Goal: Transaction & Acquisition: Download file/media

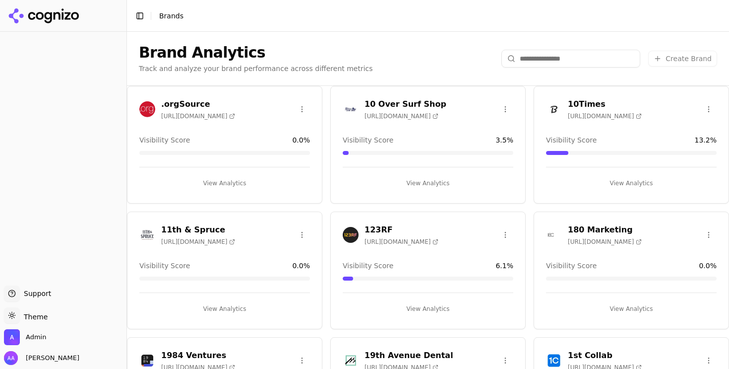
click at [149, 108] on img at bounding box center [147, 109] width 16 height 16
click at [347, 103] on html "Support Support Toggle theme Theme Admin Alp Aysan Toggle Sidebar Brands Brand …" at bounding box center [364, 184] width 729 height 369
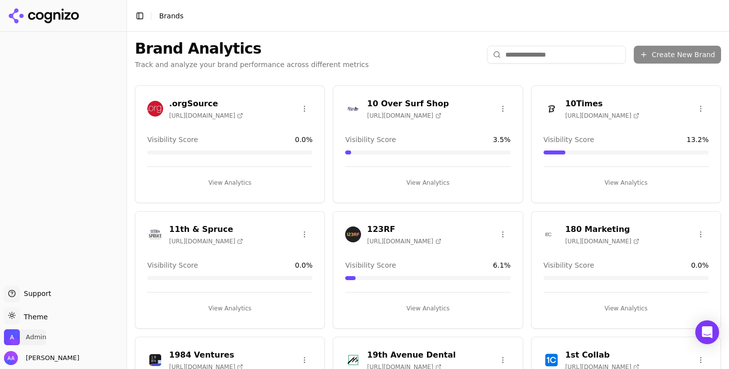
click at [30, 330] on span "Admin" at bounding box center [25, 337] width 42 height 16
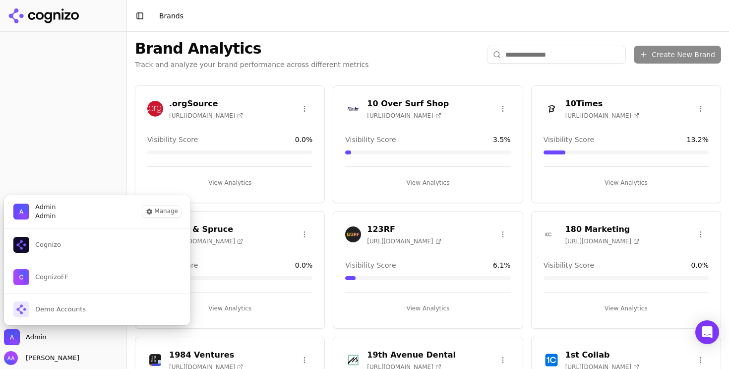
click at [77, 107] on div at bounding box center [63, 159] width 126 height 246
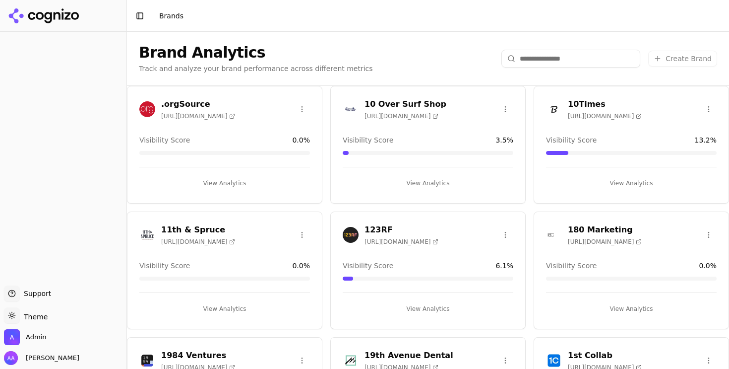
click at [147, 118] on div ".orgSource https://orgsource.com" at bounding box center [187, 109] width 96 height 22
click at [147, 112] on img at bounding box center [147, 109] width 16 height 16
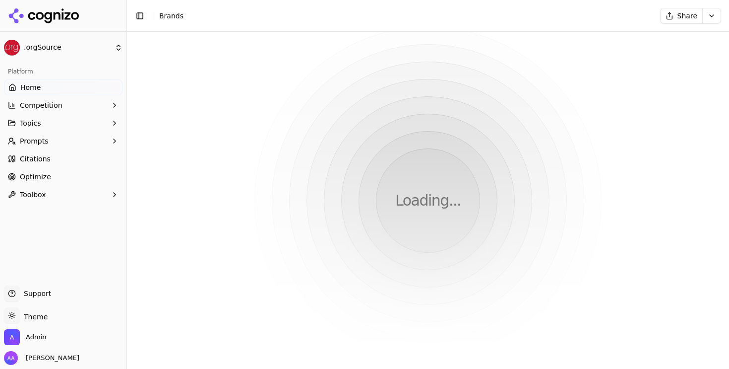
click at [185, 102] on html ".orgSource Platform Home Competition Topics Prompts Citations Optimize Toolbox …" at bounding box center [364, 184] width 729 height 369
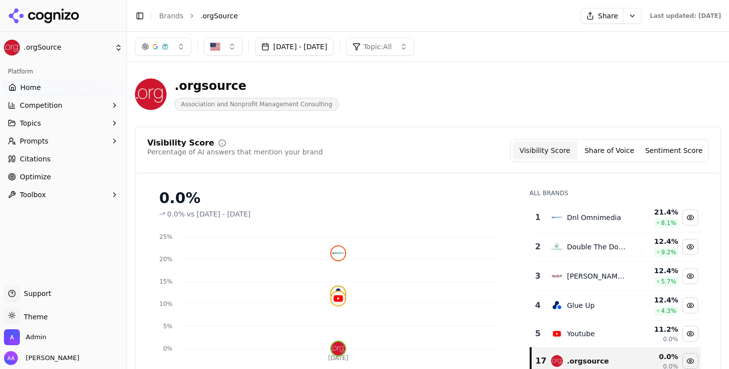
click at [59, 162] on link "Citations" at bounding box center [63, 159] width 119 height 16
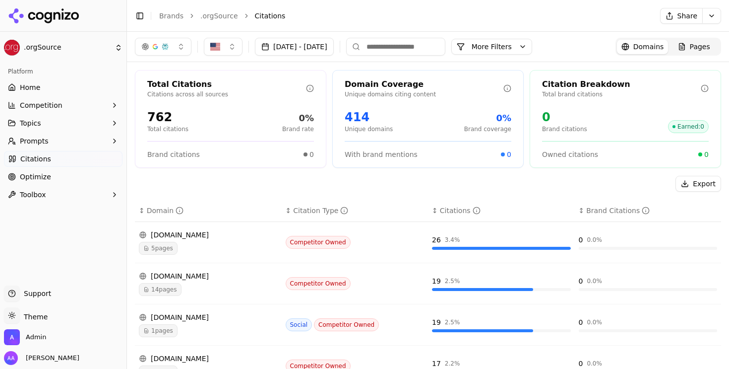
click at [60, 171] on link "Optimize" at bounding box center [63, 177] width 119 height 16
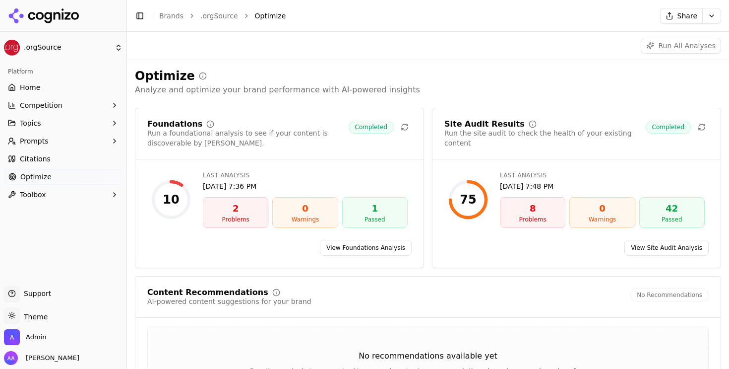
click at [656, 248] on link "View Site Audit Analysis" at bounding box center [667, 248] width 84 height 16
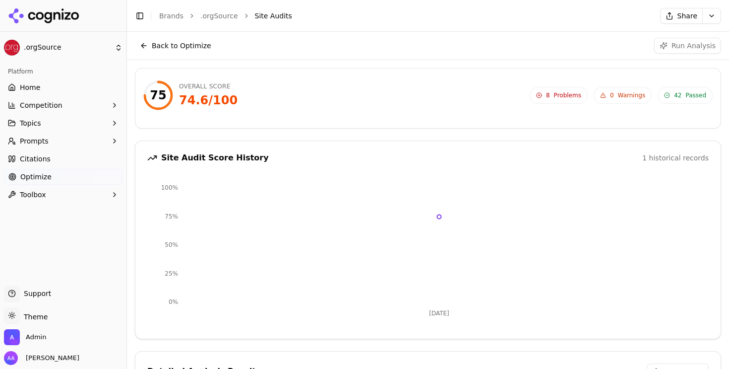
click at [67, 23] on icon at bounding box center [44, 15] width 72 height 15
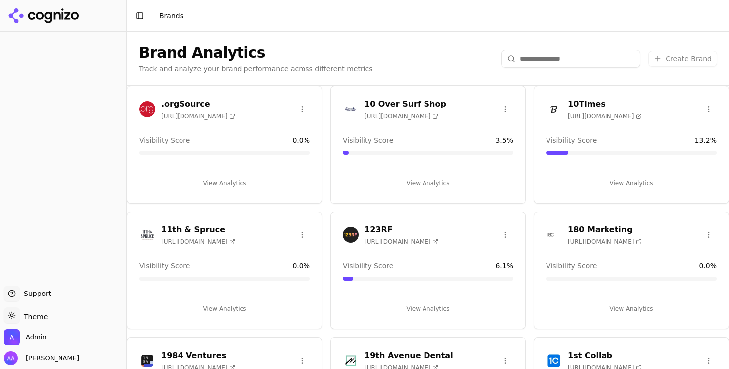
click at [534, 53] on input "search" at bounding box center [571, 59] width 139 height 18
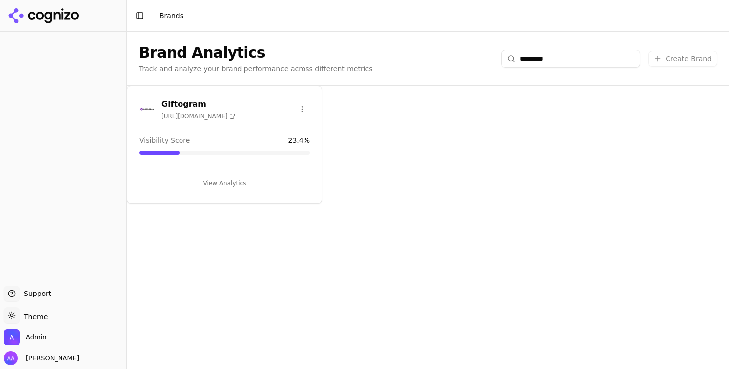
type input "*********"
click at [149, 107] on img at bounding box center [147, 109] width 16 height 16
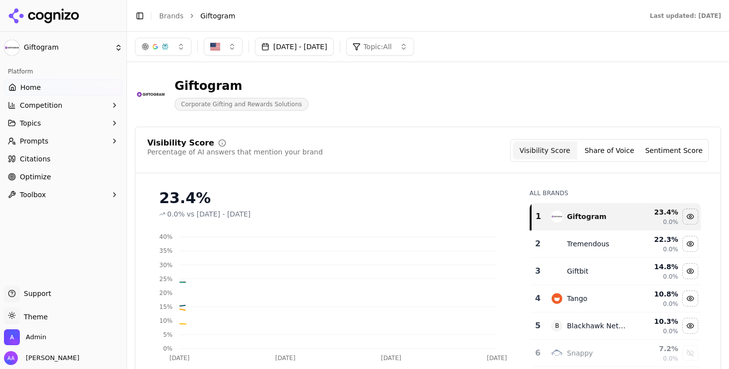
click at [44, 183] on link "Optimize" at bounding box center [63, 177] width 119 height 16
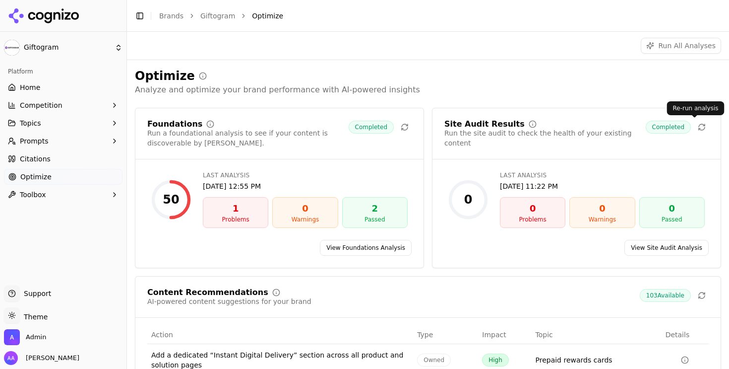
click at [698, 127] on icon at bounding box center [702, 127] width 8 height 8
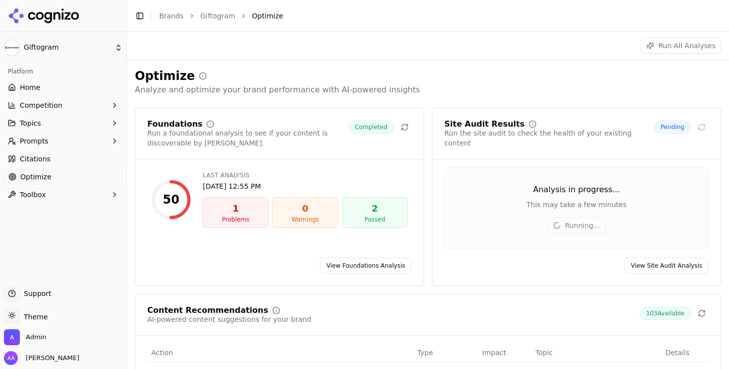
click at [480, 60] on div "Run All Analyses" at bounding box center [428, 46] width 602 height 28
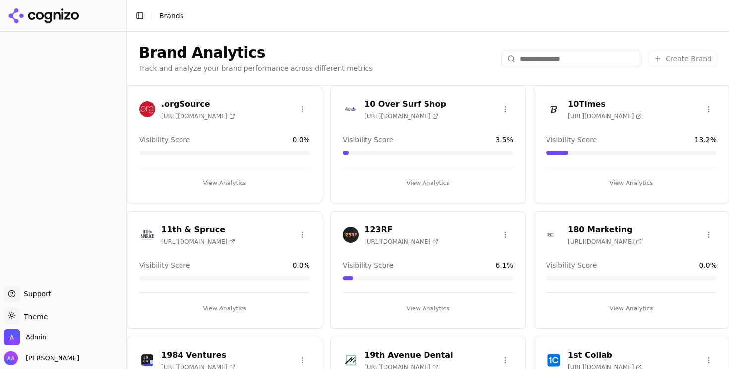
click at [369, 69] on div "Brand Analytics Track and analyze your brand performance across different metri…" at bounding box center [428, 59] width 602 height 54
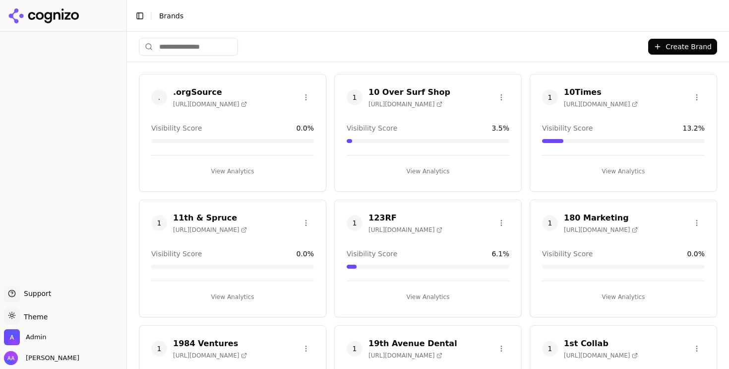
click at [200, 55] on input "search" at bounding box center [188, 47] width 99 height 18
click at [200, 50] on input "search" at bounding box center [188, 47] width 99 height 18
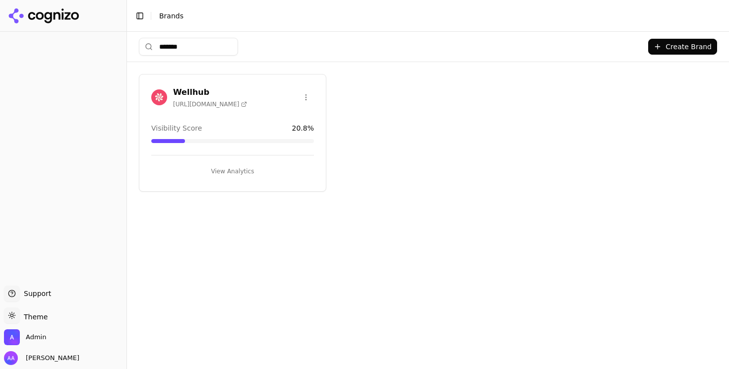
type input "*******"
click at [160, 97] on img at bounding box center [159, 97] width 16 height 16
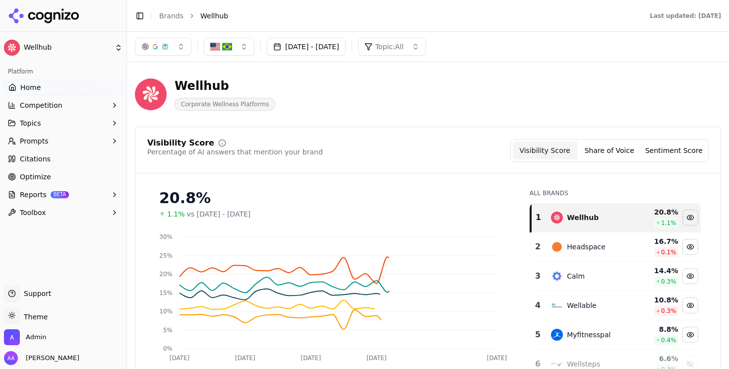
click at [51, 124] on button "Topics" at bounding box center [63, 123] width 119 height 16
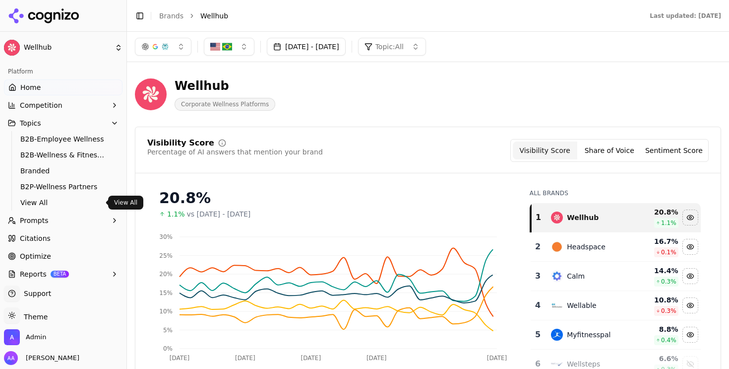
click at [45, 205] on span "View All" at bounding box center [63, 202] width 86 height 10
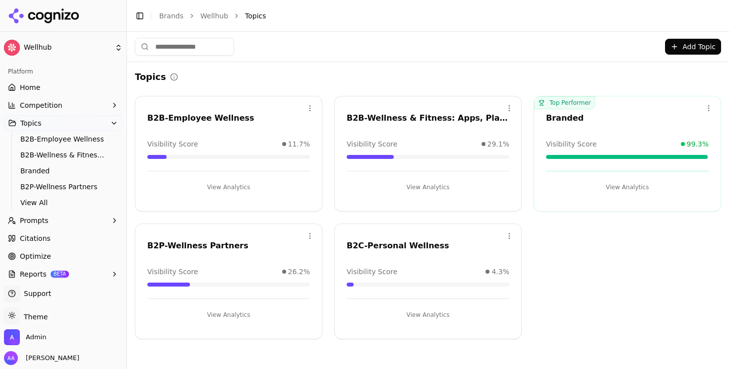
click at [55, 93] on link "Home" at bounding box center [63, 87] width 119 height 16
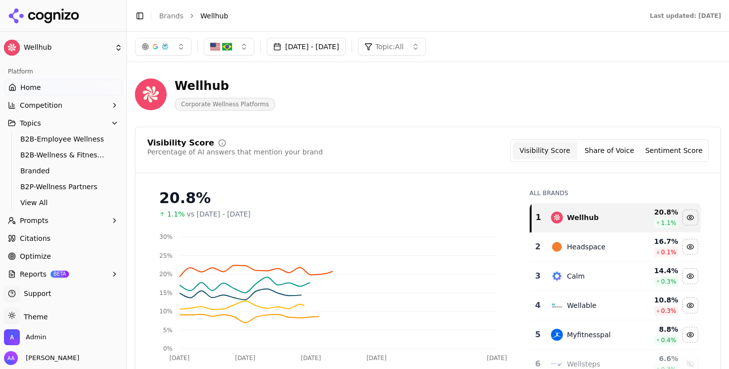
click at [165, 15] on link "Brands" at bounding box center [171, 16] width 24 height 8
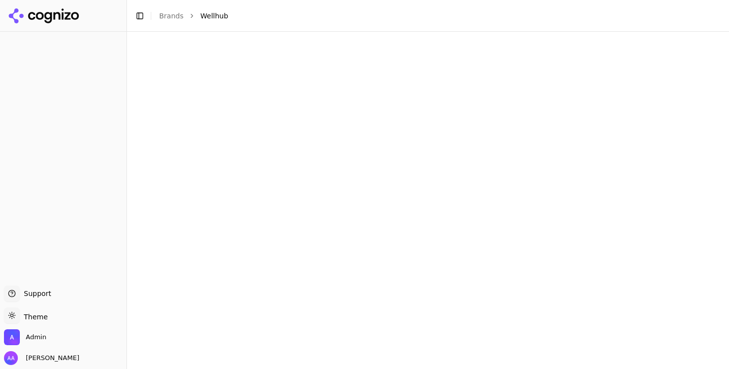
click at [174, 18] on html "Support Support Toggle theme Theme Admin Alp Aysan Toggle Sidebar Brands Wellhu…" at bounding box center [364, 184] width 729 height 369
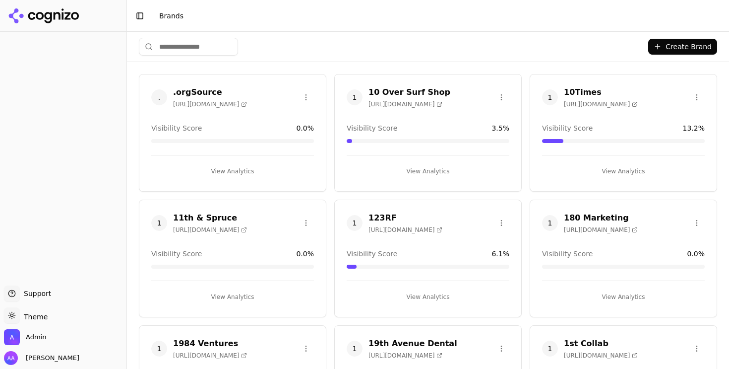
click at [664, 46] on button "Create Brand" at bounding box center [682, 47] width 69 height 16
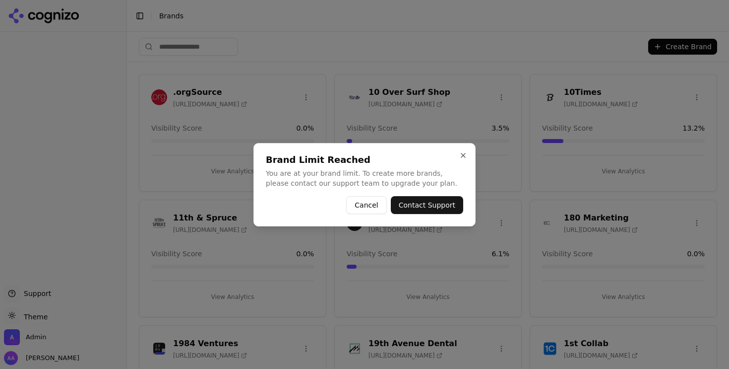
click at [424, 205] on button "Contact Support" at bounding box center [427, 205] width 72 height 18
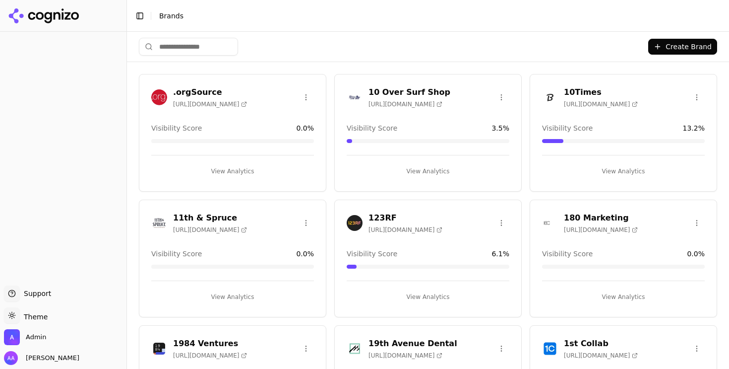
click at [51, 337] on div "Admin" at bounding box center [63, 339] width 119 height 20
click at [36, 335] on span "Admin" at bounding box center [36, 336] width 20 height 9
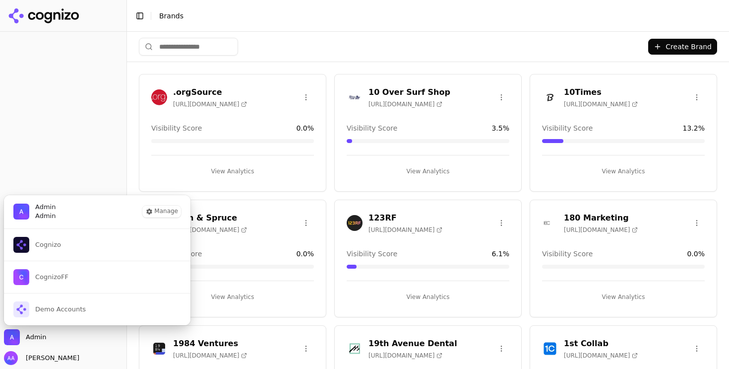
click at [74, 149] on div at bounding box center [63, 159] width 126 height 246
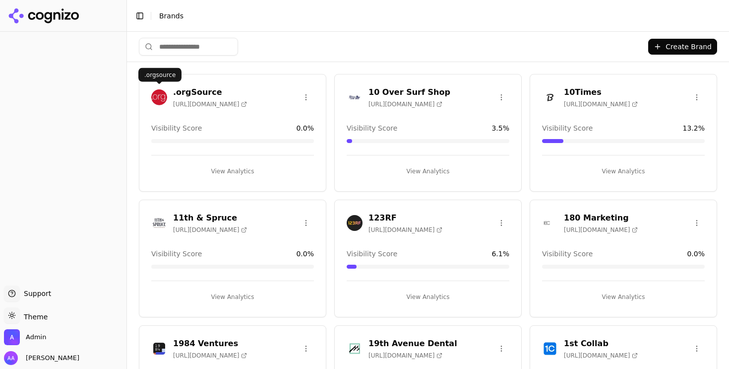
click at [166, 98] on img at bounding box center [159, 97] width 16 height 16
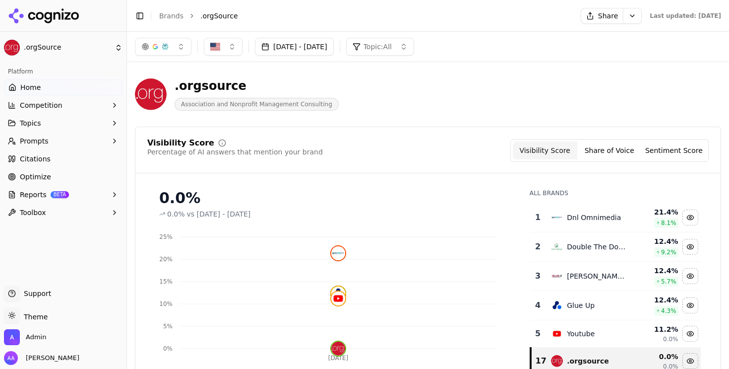
click at [172, 18] on link "Brands" at bounding box center [171, 16] width 24 height 8
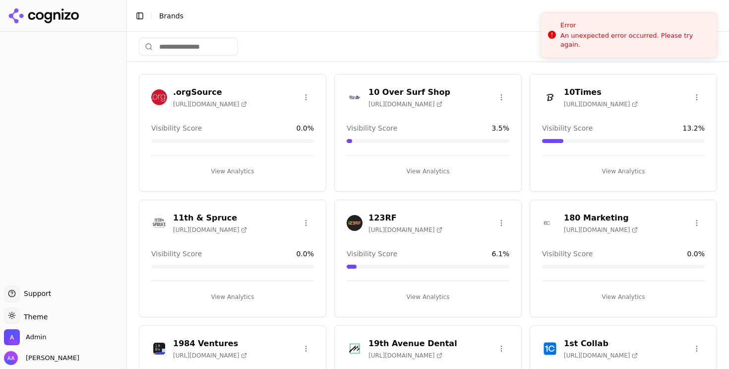
click at [598, 19] on li "Error An unexpected error occurred. Please try again." at bounding box center [629, 35] width 177 height 46
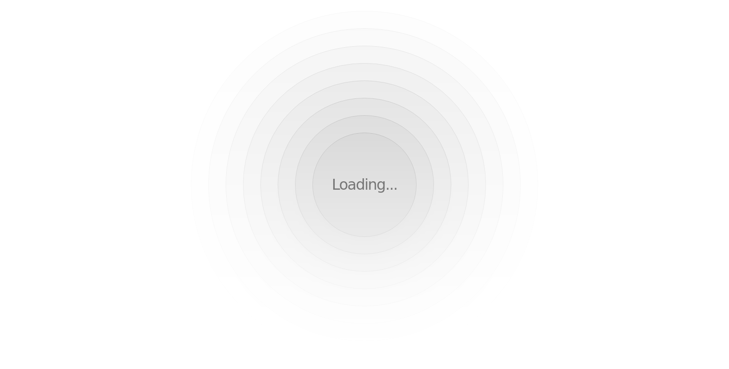
click at [586, 50] on html "Loading..." at bounding box center [364, 184] width 729 height 369
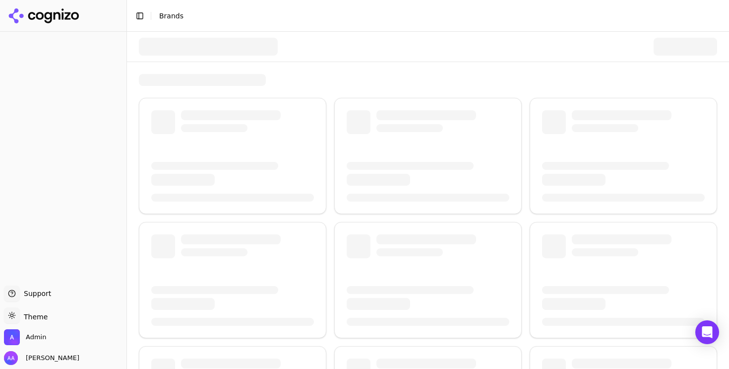
click at [33, 333] on span "Admin" at bounding box center [36, 336] width 20 height 9
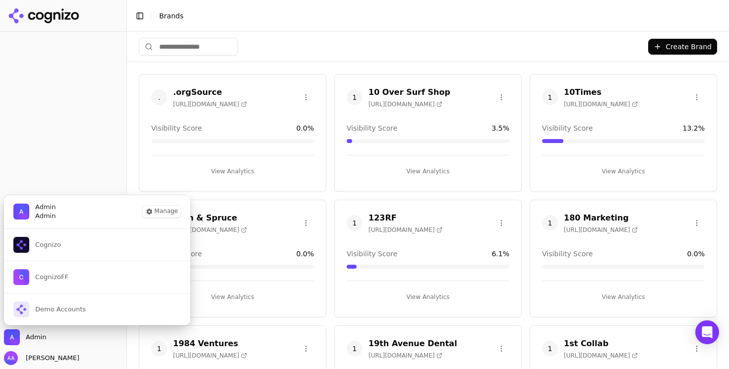
click at [674, 48] on button "Create Brand" at bounding box center [682, 47] width 69 height 16
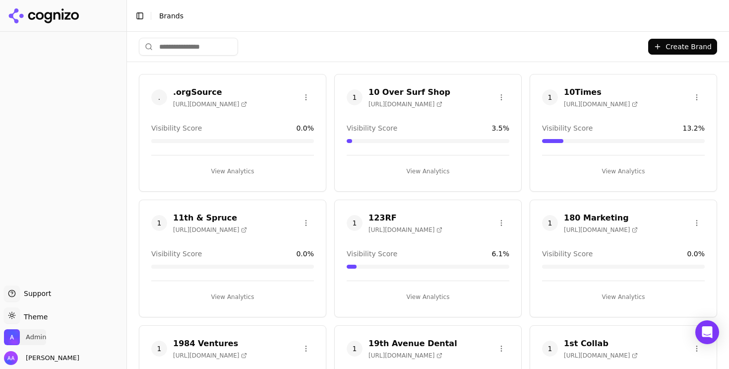
click at [36, 334] on span "Admin" at bounding box center [36, 336] width 20 height 9
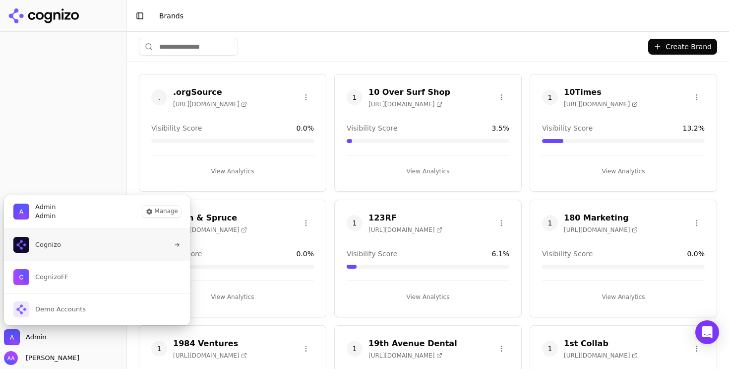
click at [67, 246] on button "Cognizo" at bounding box center [97, 245] width 188 height 32
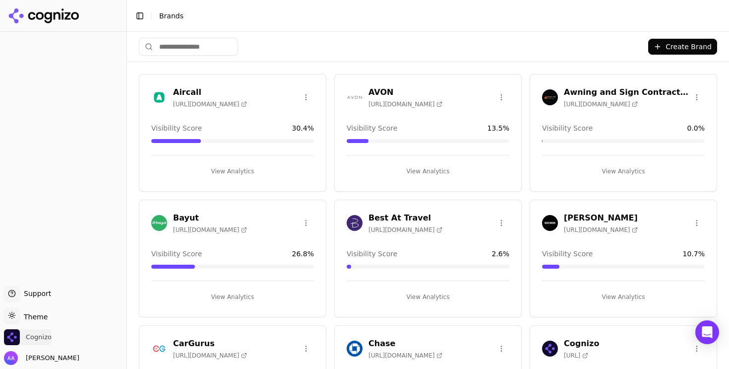
click at [33, 332] on span "Cognizo" at bounding box center [39, 336] width 26 height 9
click at [39, 336] on span "Cognizo" at bounding box center [39, 336] width 26 height 9
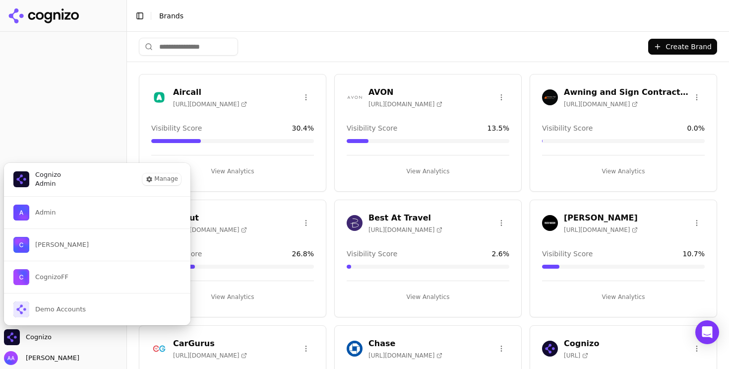
click at [95, 78] on div at bounding box center [63, 159] width 126 height 246
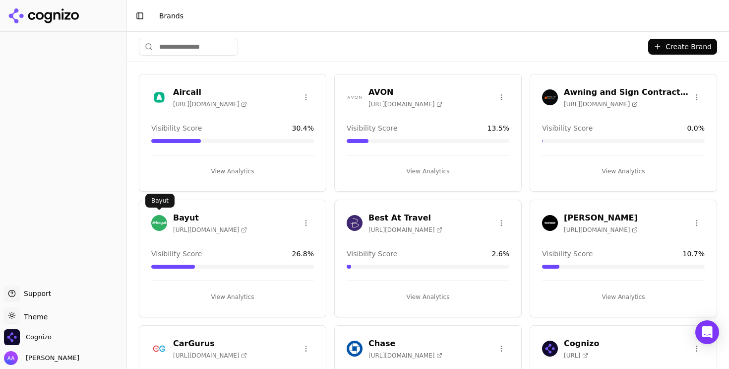
click at [158, 218] on img at bounding box center [159, 223] width 16 height 16
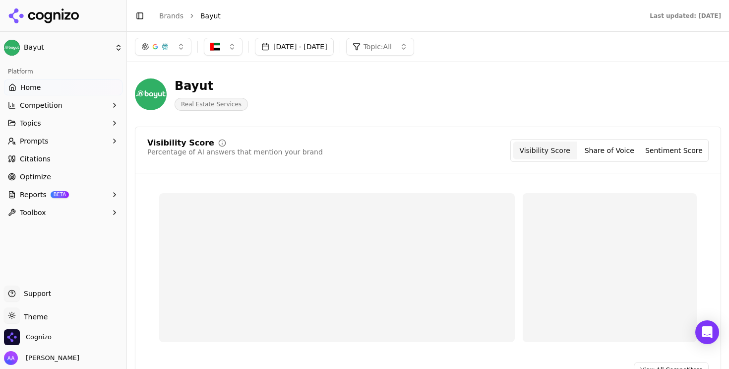
click at [59, 187] on button "Reports BETA" at bounding box center [63, 195] width 119 height 16
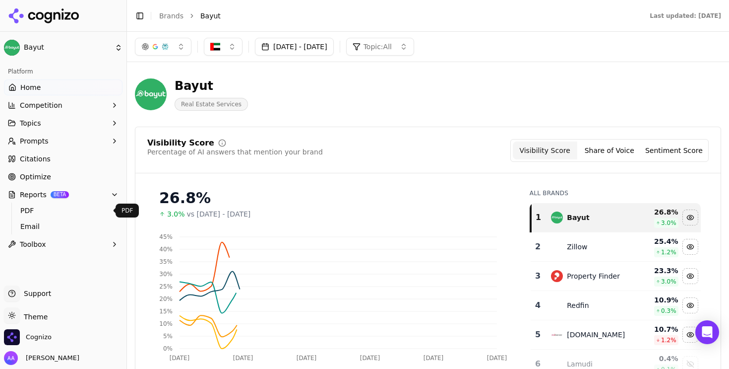
click at [54, 212] on span "PDF" at bounding box center [63, 210] width 86 height 10
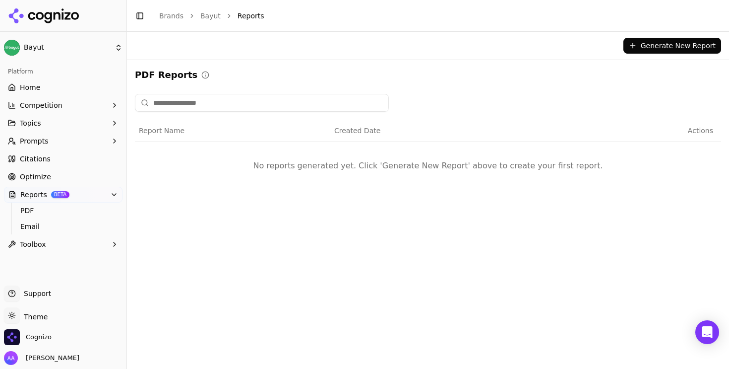
click at [644, 49] on button "Generate New Report" at bounding box center [673, 46] width 98 height 16
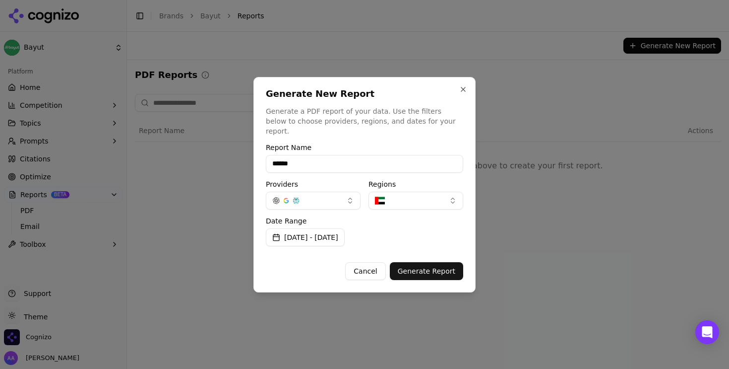
click at [311, 228] on button "[DATE] - [DATE]" at bounding box center [305, 237] width 79 height 18
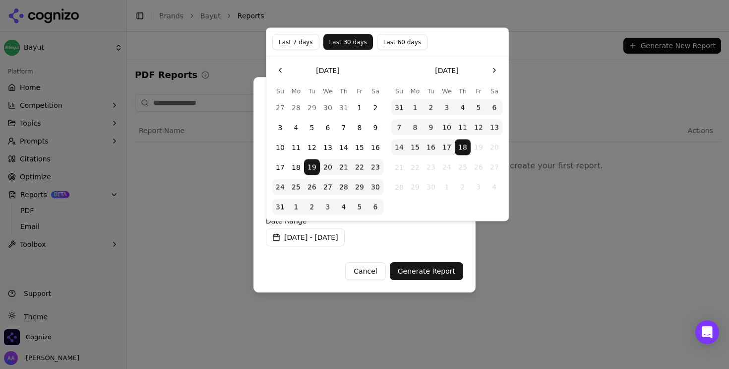
click at [364, 103] on button "1" at bounding box center [360, 108] width 16 height 16
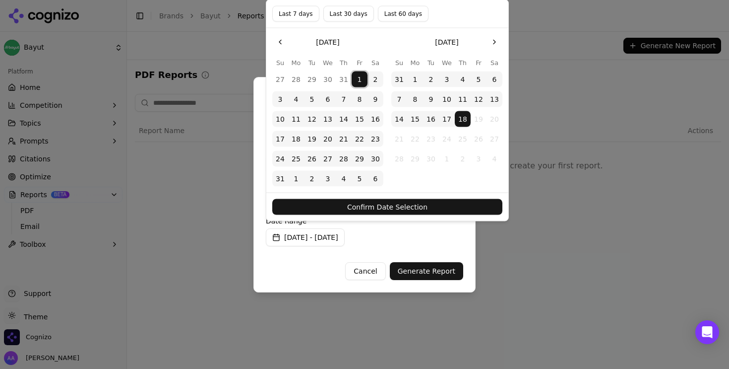
click at [377, 179] on button "6" at bounding box center [376, 179] width 16 height 16
click at [400, 80] on button "31" at bounding box center [399, 79] width 16 height 16
click at [394, 208] on button "Confirm Date Selection" at bounding box center [387, 207] width 230 height 16
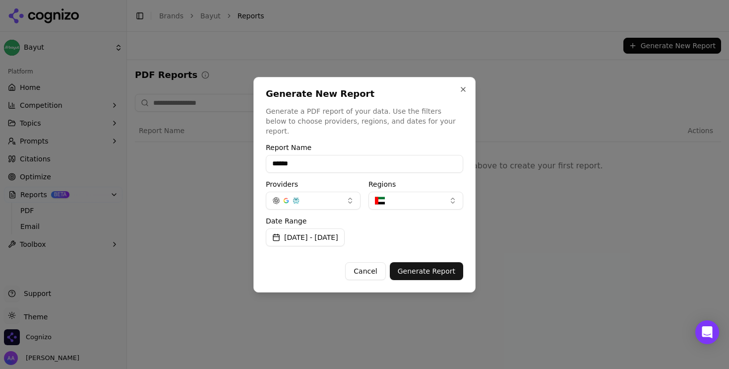
click at [340, 164] on input "******" at bounding box center [364, 164] width 197 height 18
type input "**********"
click at [429, 268] on button "Generate Report" at bounding box center [426, 271] width 73 height 18
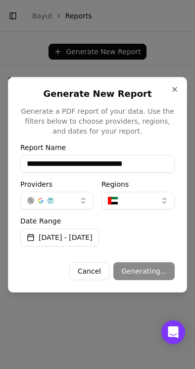
click at [194, 129] on div at bounding box center [97, 184] width 195 height 369
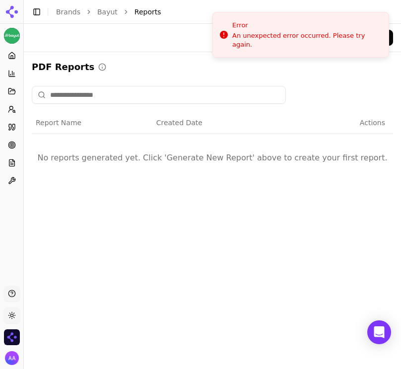
click at [361, 35] on div "Bayut Platform Home Competition Topics Prompts Citations Optimize Reports Toolb…" at bounding box center [200, 184] width 401 height 369
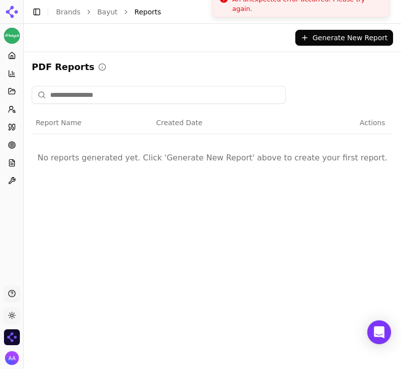
drag, startPoint x: 336, startPoint y: 37, endPoint x: 353, endPoint y: -15, distance: 54.7
click at [353, 0] on div "An unexpected error occurred. Please try again." at bounding box center [306, 4] width 148 height 18
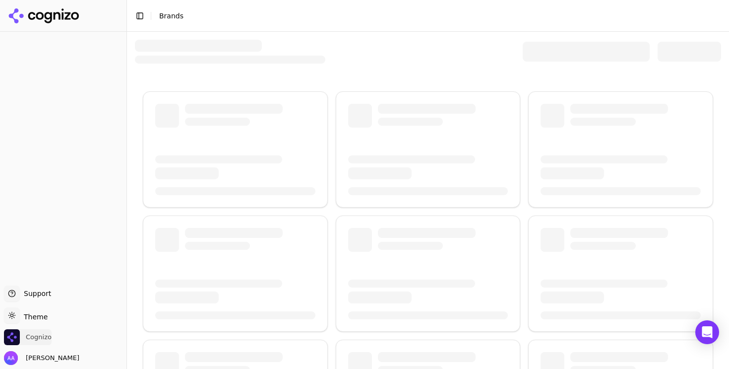
click at [45, 336] on span "Cognizo" at bounding box center [39, 336] width 26 height 9
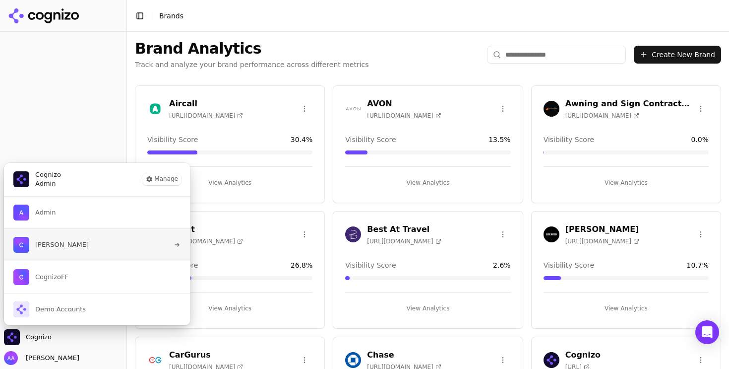
click at [84, 244] on button "[PERSON_NAME]" at bounding box center [97, 244] width 188 height 32
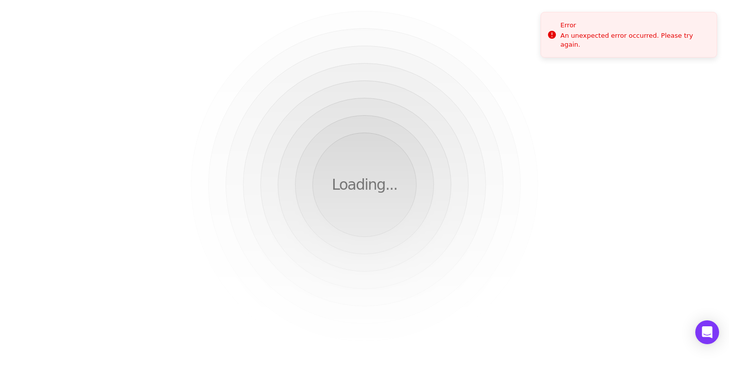
click at [263, 171] on div "Loading..." at bounding box center [364, 184] width 729 height 369
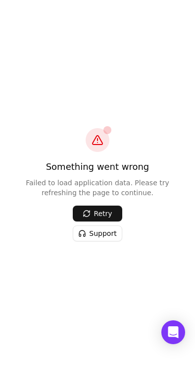
click at [100, 209] on button "Retry" at bounding box center [98, 213] width 50 height 16
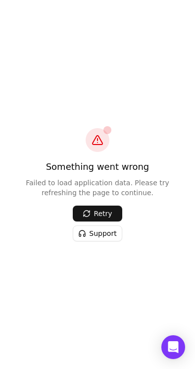
click at [112, 214] on button "Retry" at bounding box center [98, 213] width 50 height 16
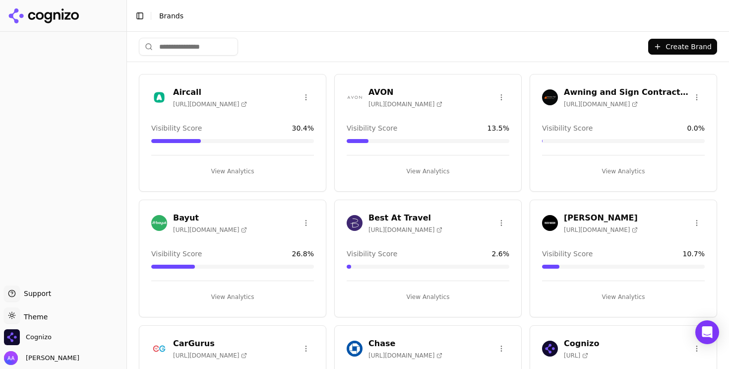
click at [42, 327] on ul "Support Support Toggle theme Theme Cognizo [PERSON_NAME]" at bounding box center [63, 324] width 119 height 79
click at [41, 333] on span "Cognizo" at bounding box center [39, 336] width 26 height 9
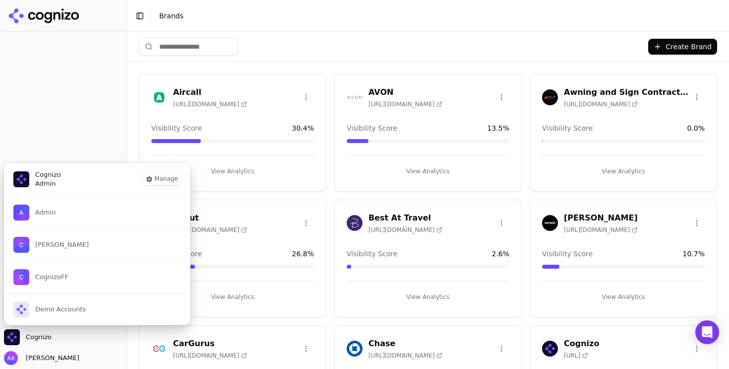
click at [82, 127] on div at bounding box center [63, 159] width 126 height 246
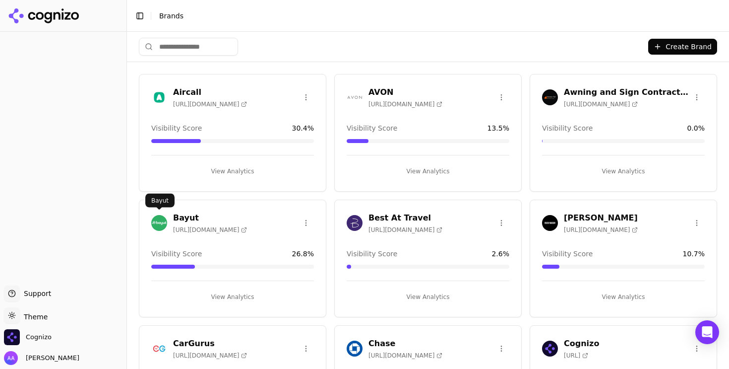
click at [159, 217] on img at bounding box center [159, 223] width 16 height 16
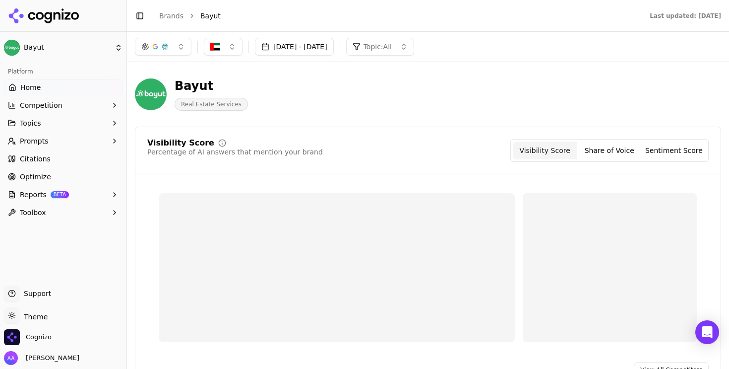
click at [64, 194] on span "BETA" at bounding box center [60, 194] width 18 height 7
click at [61, 210] on span "PDF" at bounding box center [63, 210] width 86 height 10
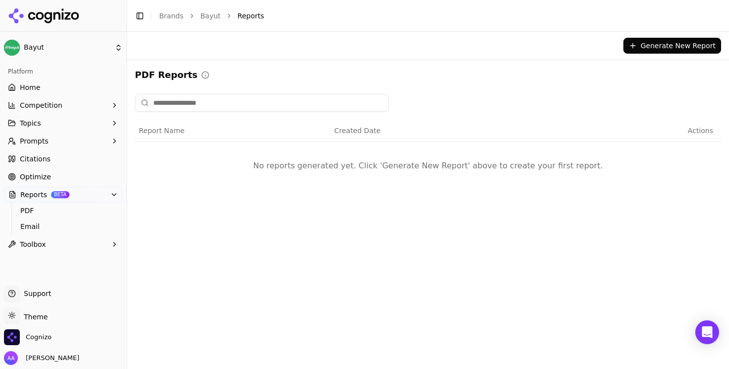
click at [664, 52] on button "Generate New Report" at bounding box center [673, 46] width 98 height 16
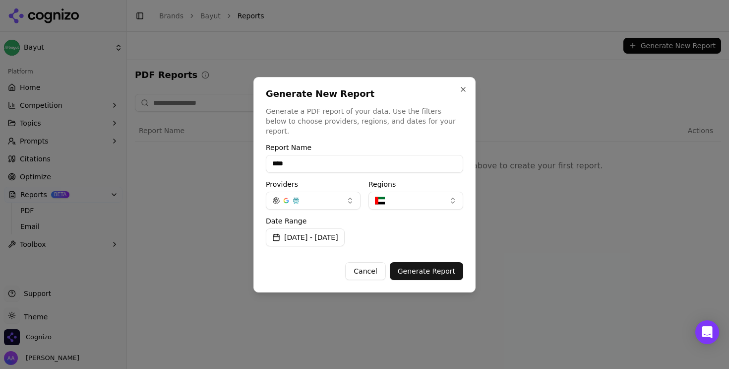
type input "****"
click at [427, 222] on div "Date Range [DATE] - [DATE]" at bounding box center [364, 231] width 197 height 29
click at [429, 264] on button "Generate Report" at bounding box center [426, 271] width 73 height 18
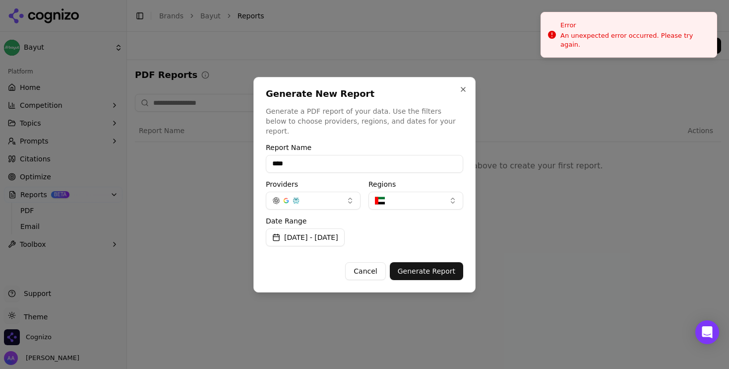
click at [188, 167] on div at bounding box center [364, 184] width 729 height 369
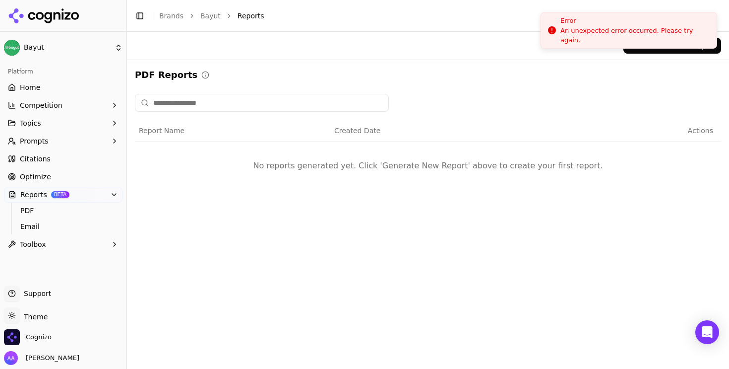
click at [671, 47] on li "Error An unexpected error occurred. Please try again." at bounding box center [629, 30] width 177 height 37
click at [668, 52] on button "Generate New Report" at bounding box center [673, 46] width 98 height 16
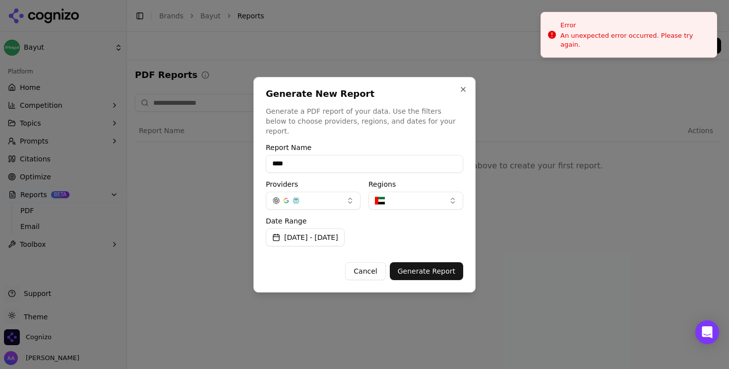
click at [426, 270] on button "Generate Report" at bounding box center [426, 271] width 73 height 18
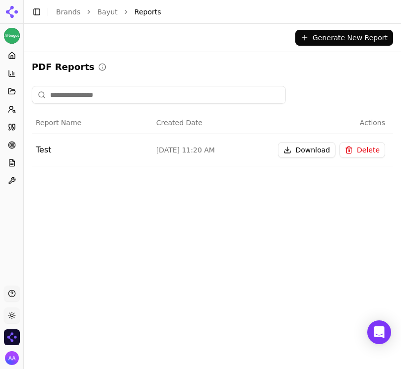
click at [315, 152] on button "Download" at bounding box center [307, 150] width 58 height 16
click at [306, 154] on button "Download" at bounding box center [307, 150] width 58 height 16
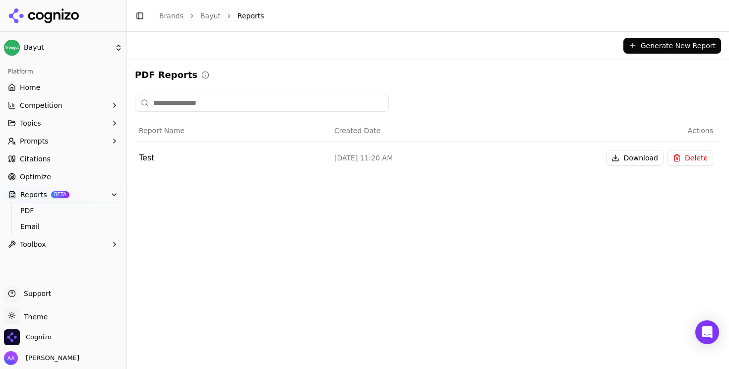
click at [632, 154] on button "Download" at bounding box center [635, 158] width 58 height 16
click at [400, 218] on div "Generate New Report PDF Reports Report Name Created Date Actions Test [DATE] 11…" at bounding box center [428, 200] width 602 height 337
click at [400, 156] on button "Delete" at bounding box center [691, 158] width 46 height 16
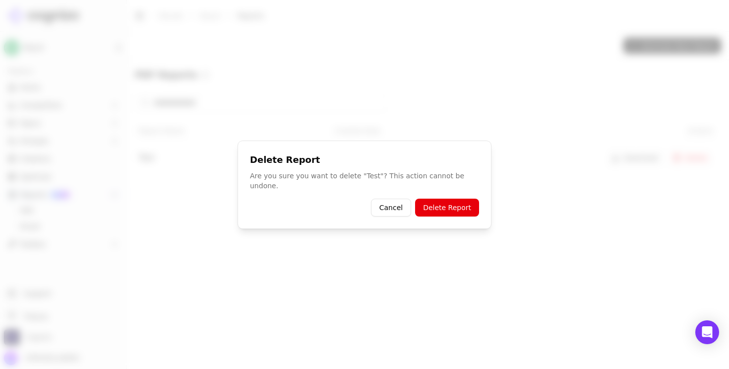
click at [400, 203] on button "Delete Report" at bounding box center [447, 207] width 64 height 18
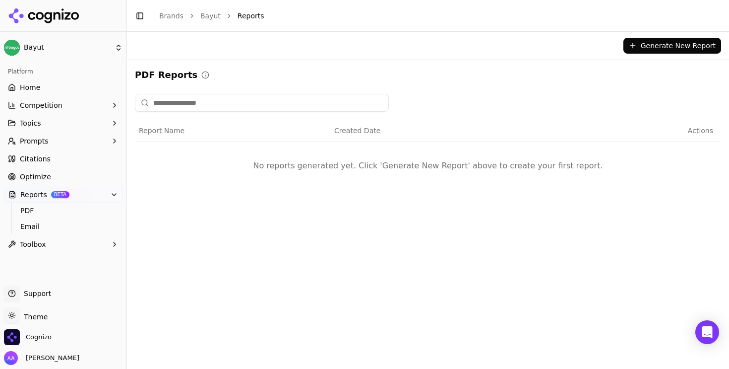
click at [400, 218] on div "Generate New Report PDF Reports Report Name Created Date Actions No reports gen…" at bounding box center [428, 200] width 602 height 337
click at [49, 333] on span "Cognizo" at bounding box center [39, 336] width 26 height 9
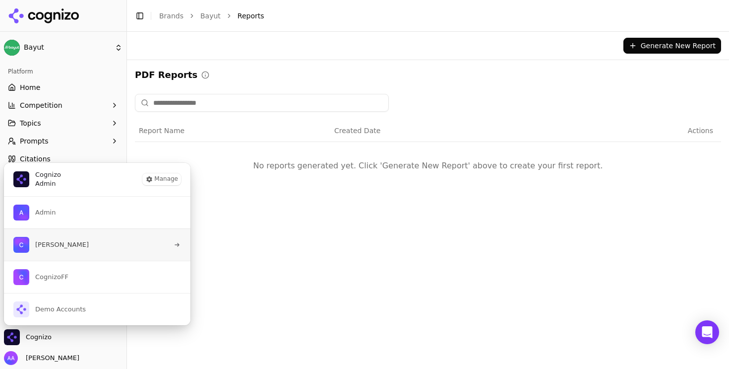
click at [121, 239] on button "[PERSON_NAME]" at bounding box center [97, 244] width 188 height 32
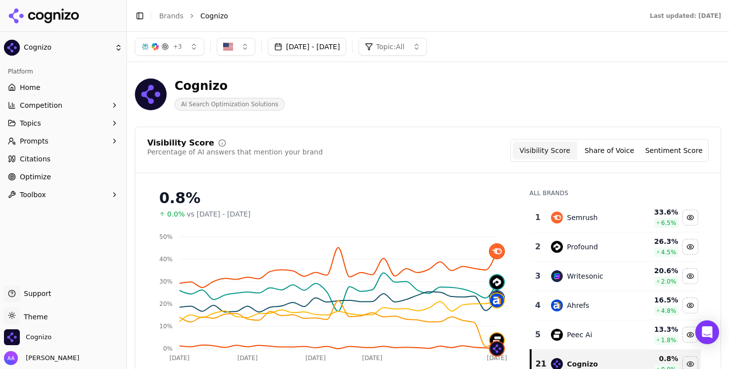
click at [62, 174] on link "Optimize" at bounding box center [63, 177] width 119 height 16
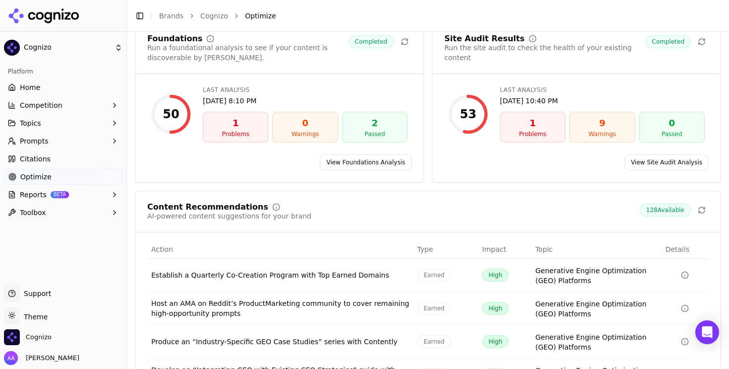
scroll to position [174, 0]
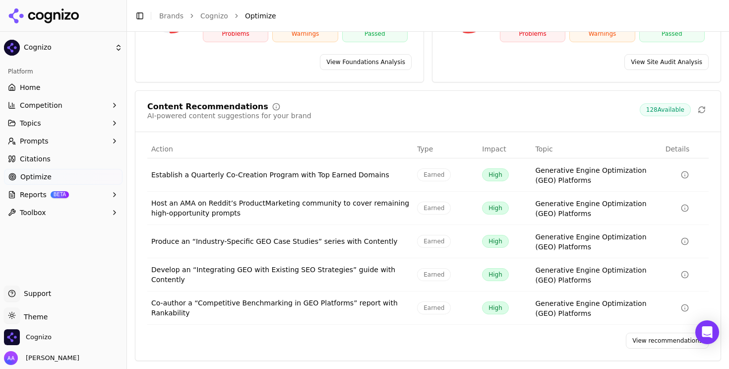
click at [90, 197] on button "Reports BETA" at bounding box center [63, 195] width 119 height 16
click at [76, 217] on ul "PDF Email" at bounding box center [63, 218] width 105 height 32
click at [81, 211] on span "PDF" at bounding box center [63, 210] width 86 height 10
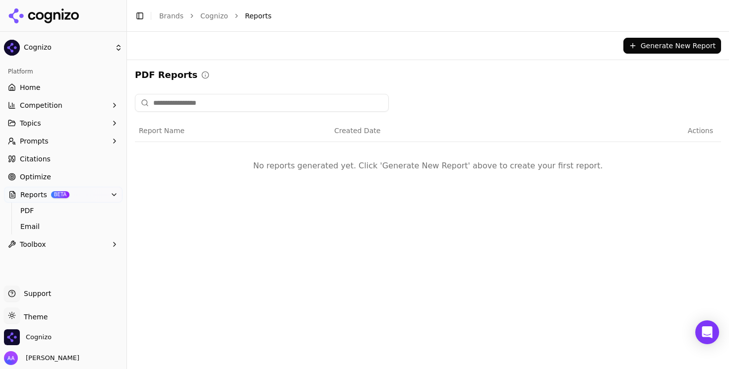
click at [677, 43] on button "Generate New Report" at bounding box center [673, 46] width 98 height 16
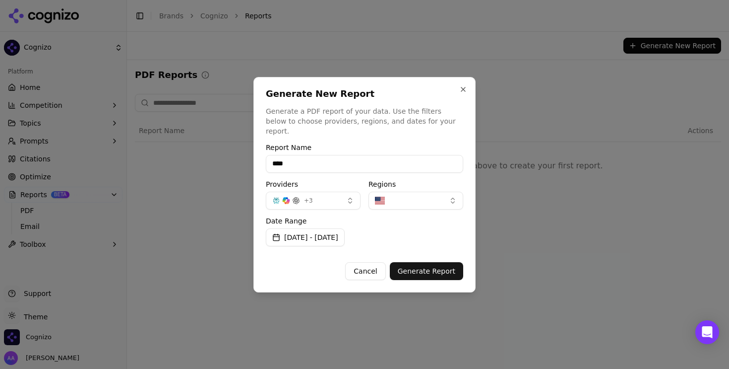
type input "****"
click at [431, 255] on div "Cancel Generate Report" at bounding box center [364, 267] width 197 height 26
click at [433, 262] on button "Generate Report" at bounding box center [426, 271] width 73 height 18
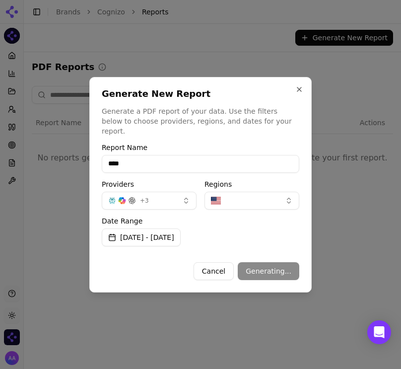
click at [260, 228] on div "Date Range [DATE] - [DATE]" at bounding box center [200, 231] width 197 height 29
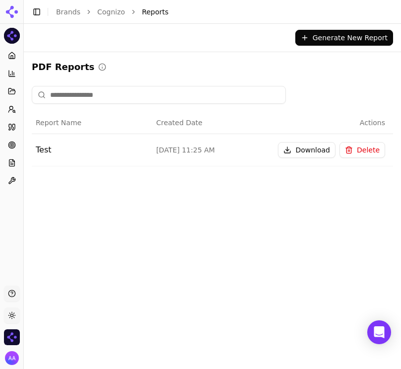
click at [293, 155] on button "Download" at bounding box center [307, 150] width 58 height 16
click at [268, 206] on div "Generate New Report PDF Reports Report Name Created Date Actions Test [DATE] 11…" at bounding box center [212, 193] width 377 height 339
click at [304, 148] on button "Download" at bounding box center [307, 150] width 58 height 16
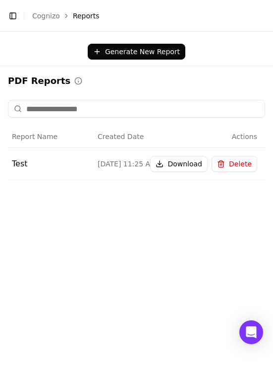
click at [189, 316] on div "Generate New Report PDF Reports Report Name Created Date Actions Test [DATE] 11…" at bounding box center [136, 200] width 273 height 337
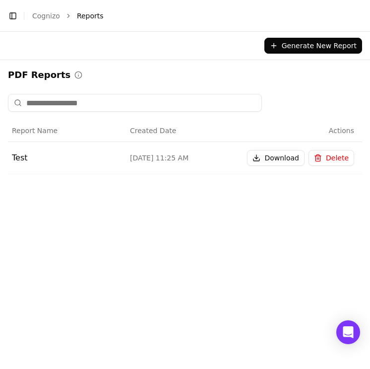
click at [253, 257] on div "Generate New Report PDF Reports Report Name Created Date Actions Test [DATE] 11…" at bounding box center [185, 200] width 370 height 337
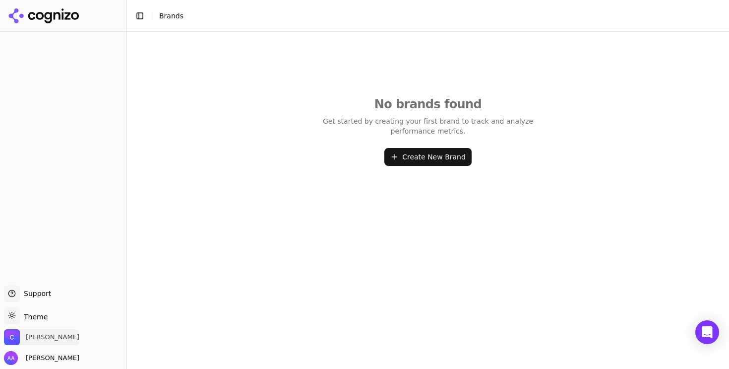
click at [54, 336] on span "[PERSON_NAME]" at bounding box center [53, 336] width 54 height 9
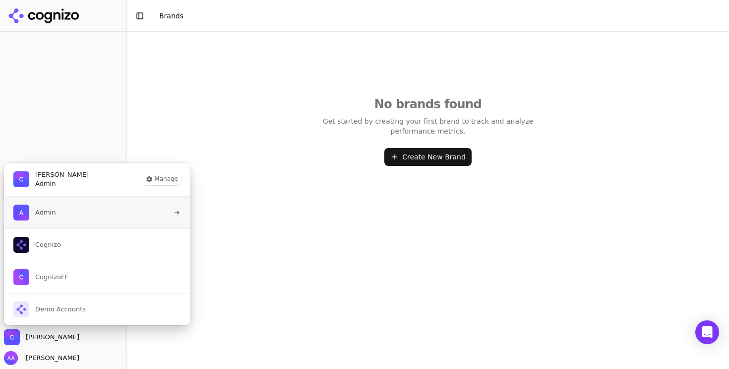
click at [83, 220] on button "Admin" at bounding box center [97, 212] width 188 height 32
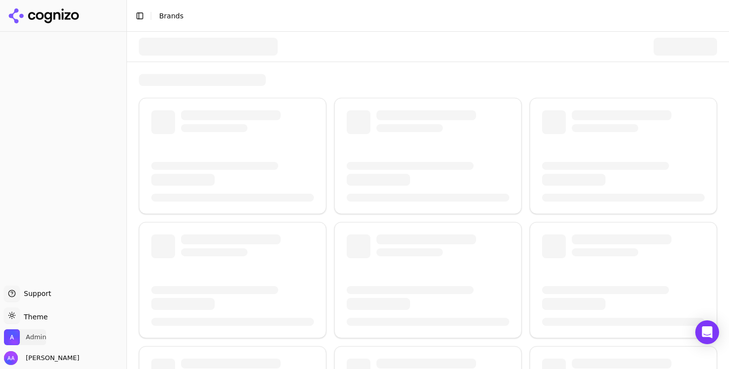
click at [31, 334] on span "Admin" at bounding box center [36, 336] width 20 height 9
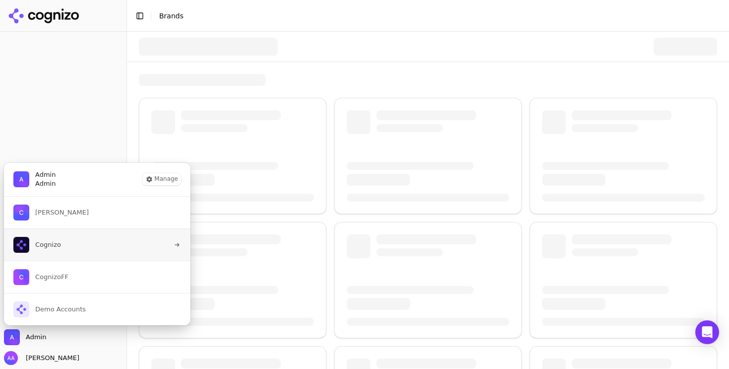
click at [88, 246] on button "Cognizo" at bounding box center [97, 244] width 188 height 32
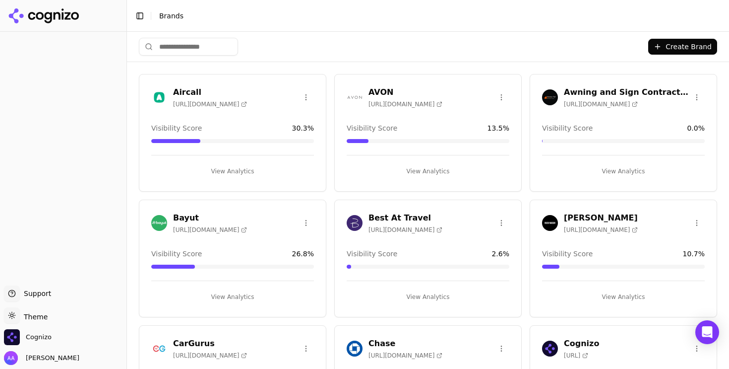
click at [191, 44] on input "search" at bounding box center [188, 47] width 99 height 18
type input "**"
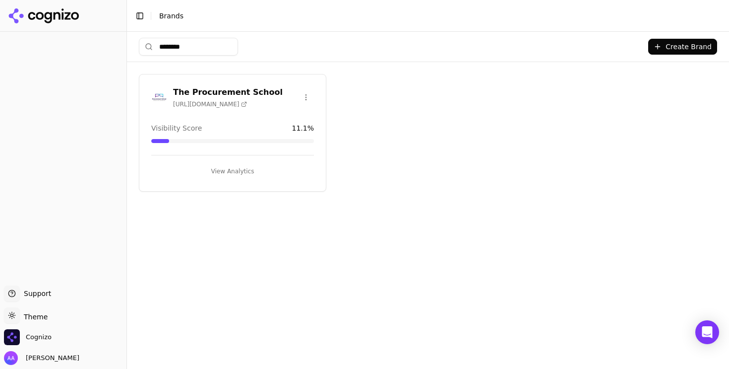
type input "********"
click at [153, 100] on img at bounding box center [159, 97] width 16 height 16
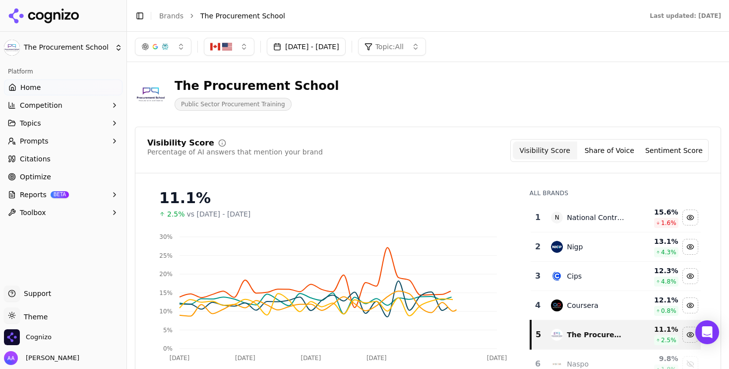
click at [54, 123] on button "Topics" at bounding box center [63, 123] width 119 height 16
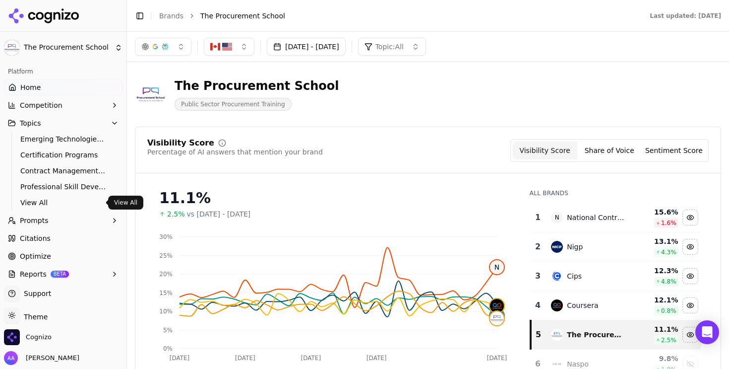
click at [62, 204] on span "View All" at bounding box center [63, 202] width 86 height 10
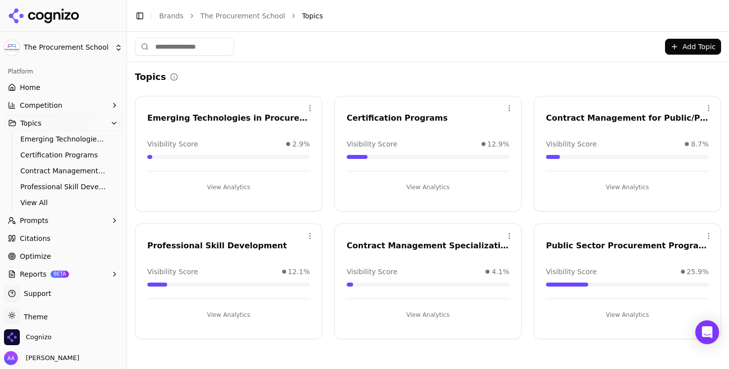
click at [207, 46] on input at bounding box center [184, 47] width 99 height 18
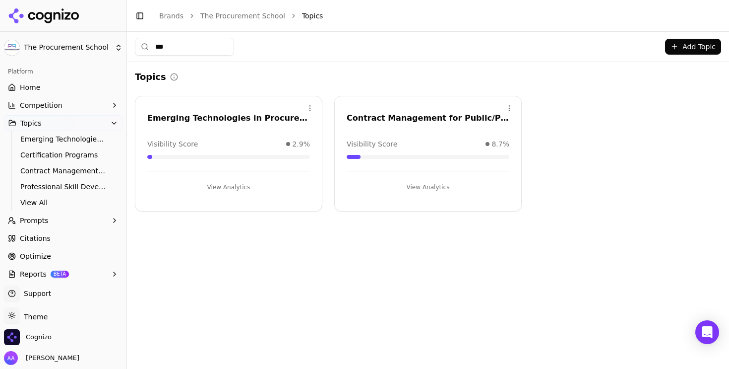
type input "****"
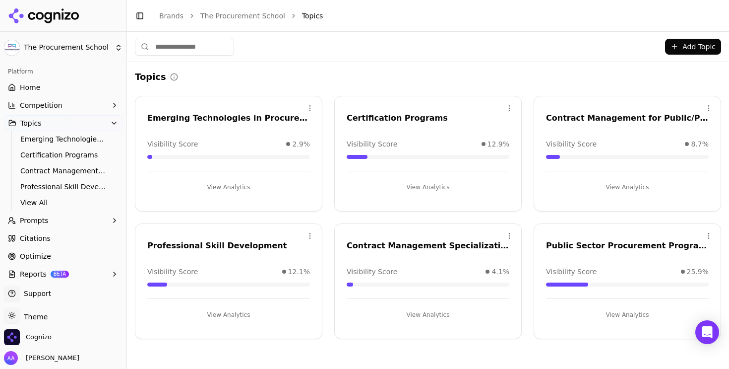
click at [56, 220] on button "Prompts" at bounding box center [63, 220] width 119 height 16
click at [52, 235] on span "Active" at bounding box center [63, 236] width 86 height 10
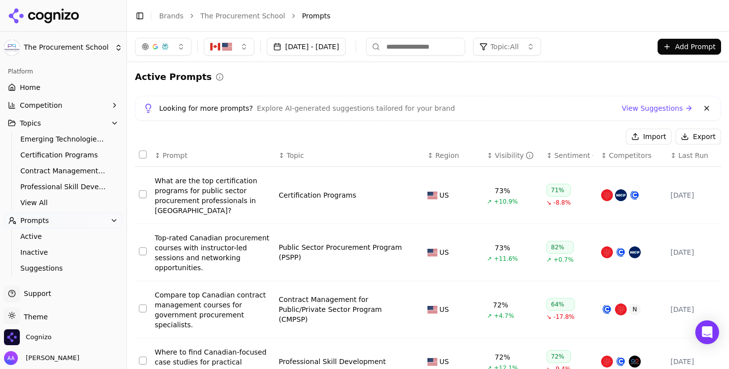
click at [702, 104] on button at bounding box center [707, 108] width 12 height 12
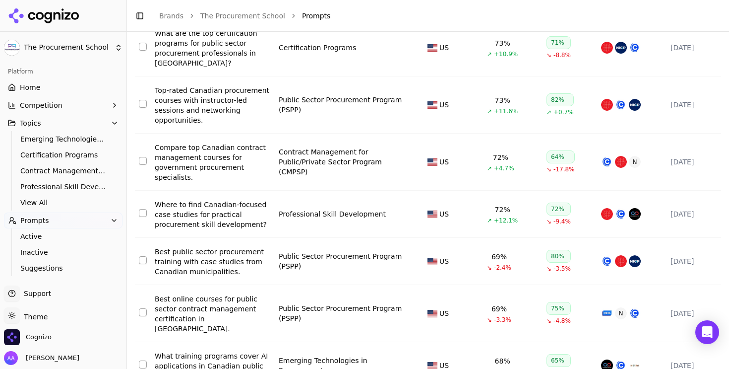
scroll to position [320, 0]
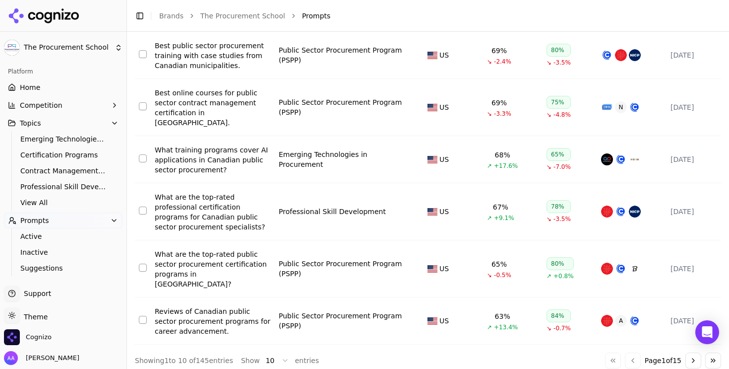
click at [266, 351] on html "The Procurement School Platform Home Competition Topics Emerging Technologies i…" at bounding box center [364, 184] width 729 height 369
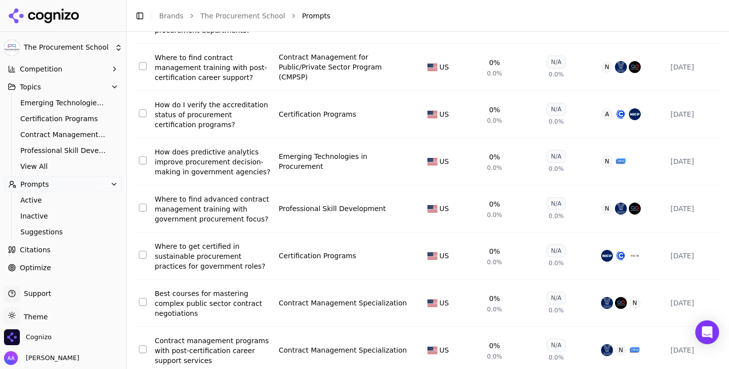
scroll to position [10, 0]
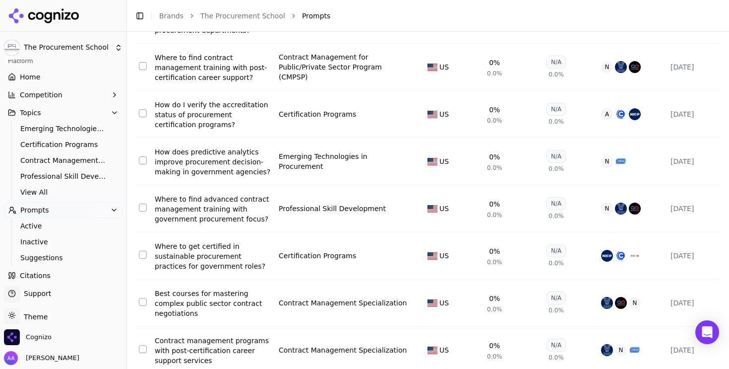
click at [56, 112] on button "Topics" at bounding box center [63, 113] width 119 height 16
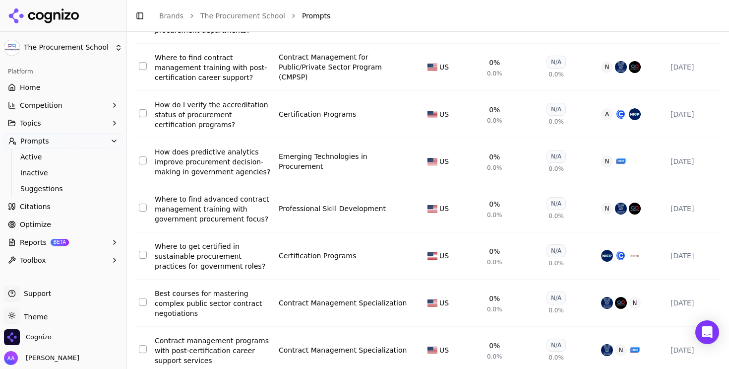
click at [82, 144] on button "Prompts" at bounding box center [63, 141] width 119 height 16
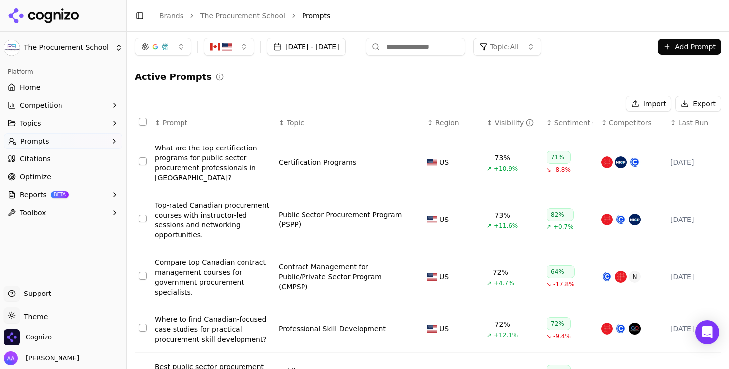
click at [258, 12] on link "The Procurement School" at bounding box center [242, 16] width 85 height 10
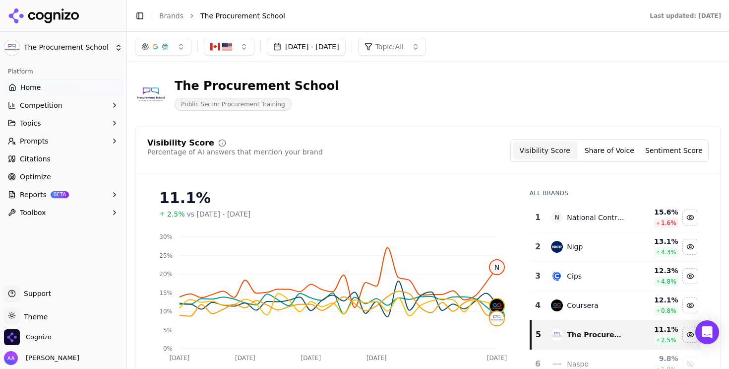
click at [62, 144] on button "Prompts" at bounding box center [63, 141] width 119 height 16
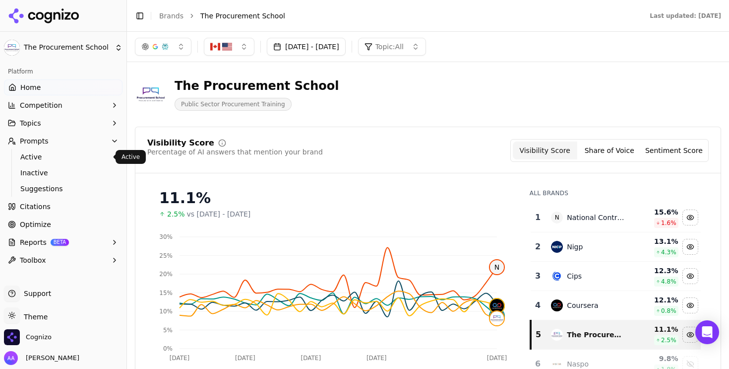
click at [60, 160] on span "Active" at bounding box center [63, 157] width 86 height 10
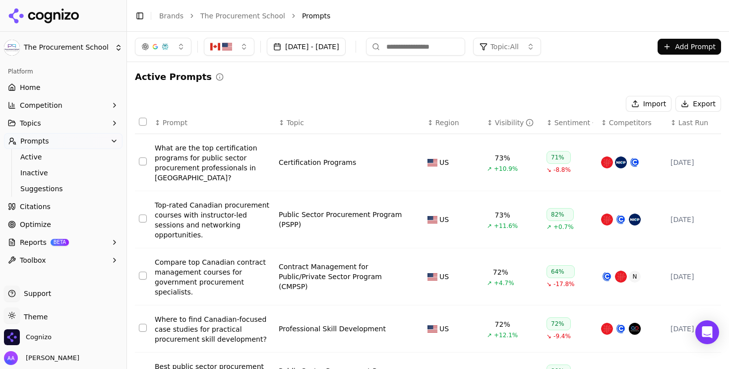
click at [183, 148] on div "What are the top certification programs for public sector procurement professio…" at bounding box center [213, 163] width 116 height 40
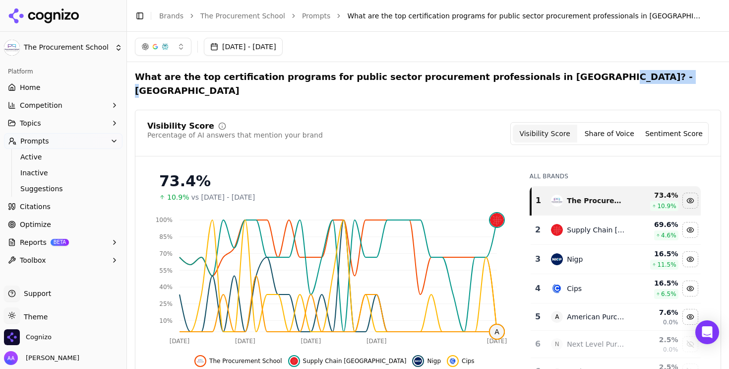
drag, startPoint x: 541, startPoint y: 76, endPoint x: 592, endPoint y: 76, distance: 51.6
click at [592, 76] on h2 "What are the top certification programs for public sector procurement professio…" at bounding box center [428, 84] width 586 height 28
click at [308, 15] on link "Prompts" at bounding box center [316, 16] width 29 height 10
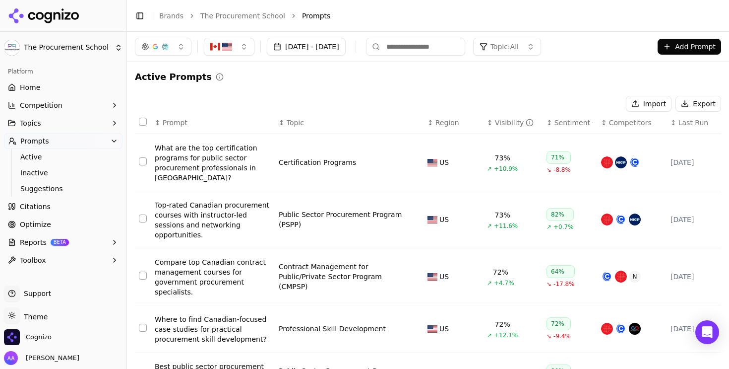
click at [193, 223] on div "Top-rated Canadian procurement courses with instructor-led sessions and network…" at bounding box center [213, 220] width 116 height 40
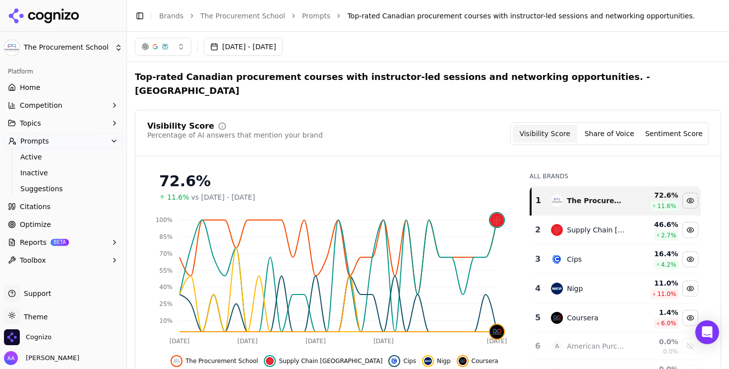
click at [314, 12] on link "Prompts" at bounding box center [316, 16] width 29 height 10
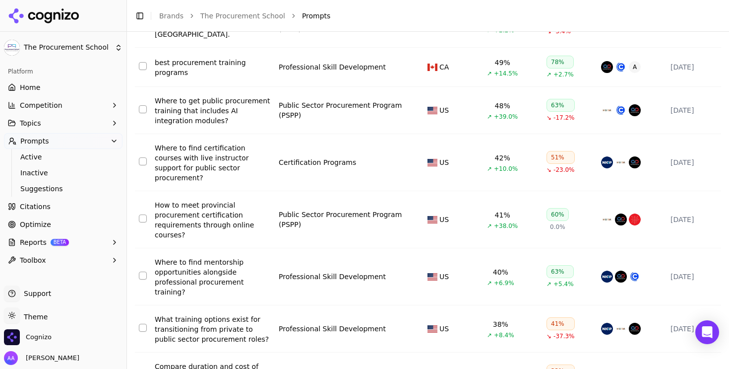
scroll to position [827, 0]
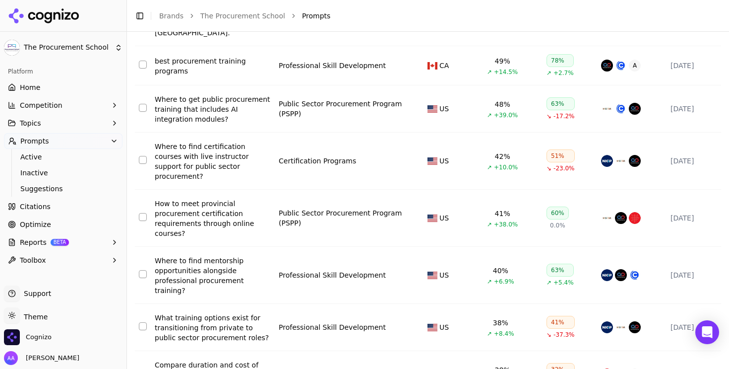
click at [207, 313] on div "What training options exist for transitioning from private to public sector pro…" at bounding box center [213, 328] width 116 height 30
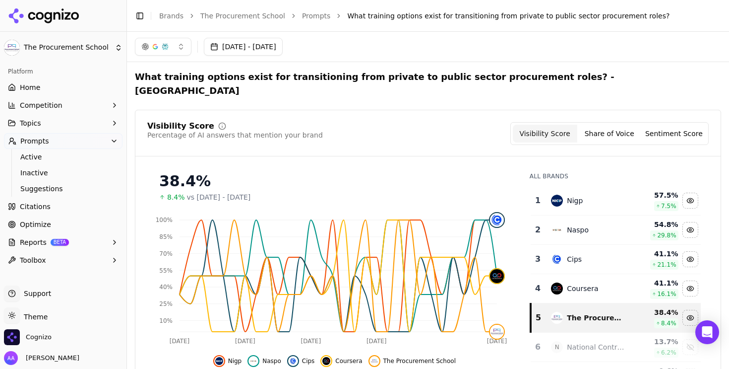
click at [61, 91] on link "Home" at bounding box center [63, 87] width 119 height 16
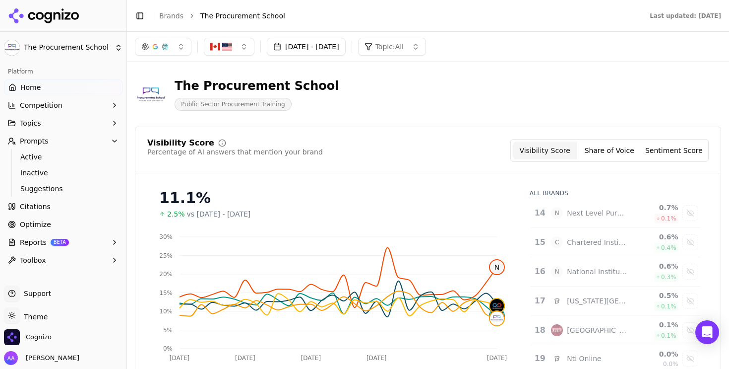
click at [179, 20] on li "Brands" at bounding box center [171, 16] width 24 height 10
click at [173, 16] on link "Brands" at bounding box center [171, 16] width 24 height 8
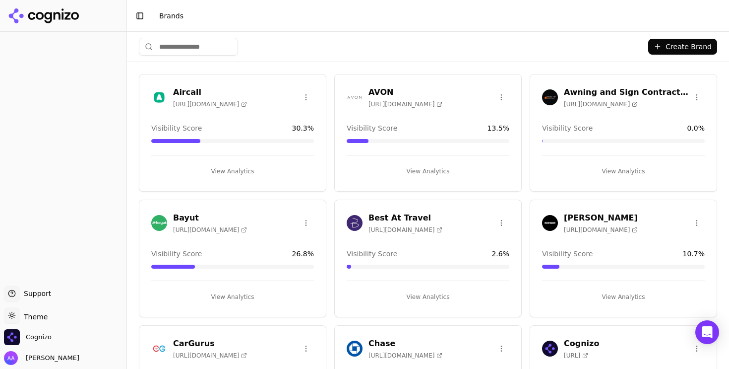
click at [185, 53] on input "search" at bounding box center [188, 47] width 99 height 18
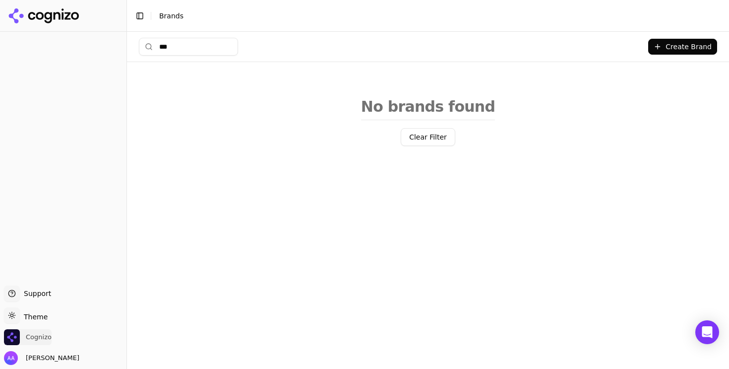
type input "***"
click at [31, 343] on span "Cognizo" at bounding box center [28, 337] width 48 height 16
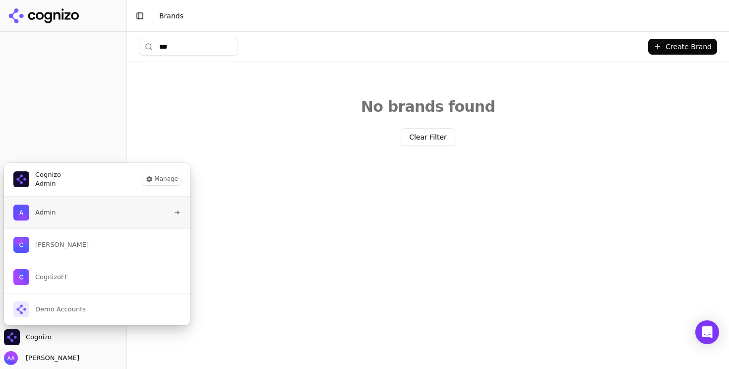
click at [64, 225] on button "Admin" at bounding box center [97, 212] width 188 height 32
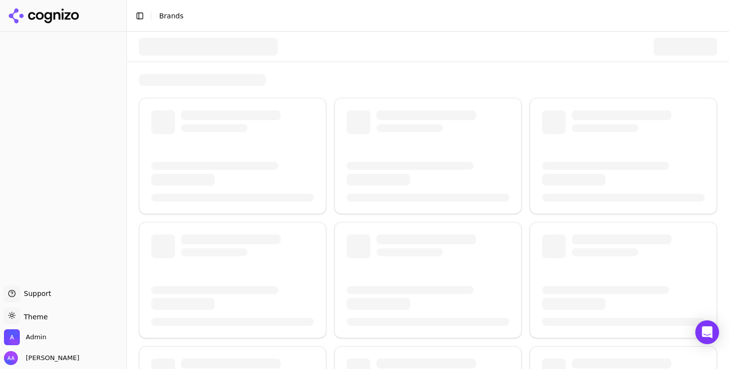
click at [191, 45] on div at bounding box center [208, 47] width 139 height 18
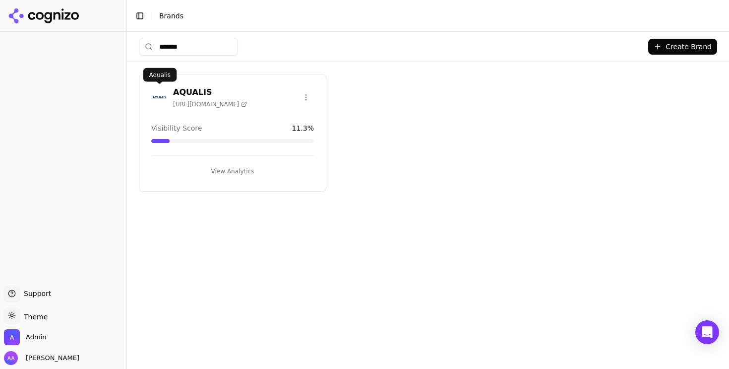
type input "*******"
click at [160, 100] on img at bounding box center [159, 97] width 16 height 16
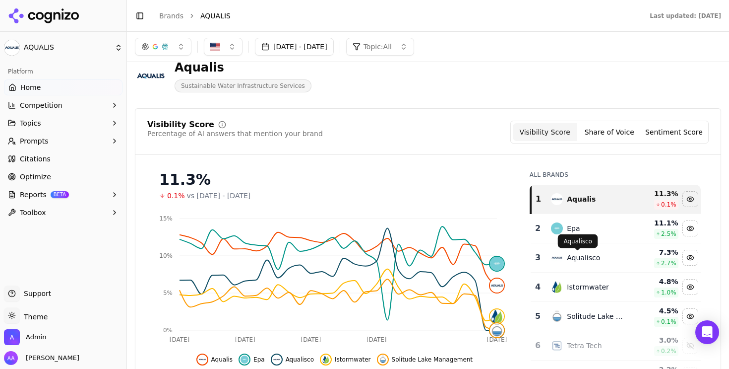
click at [570, 223] on div "Epa" at bounding box center [573, 228] width 13 height 10
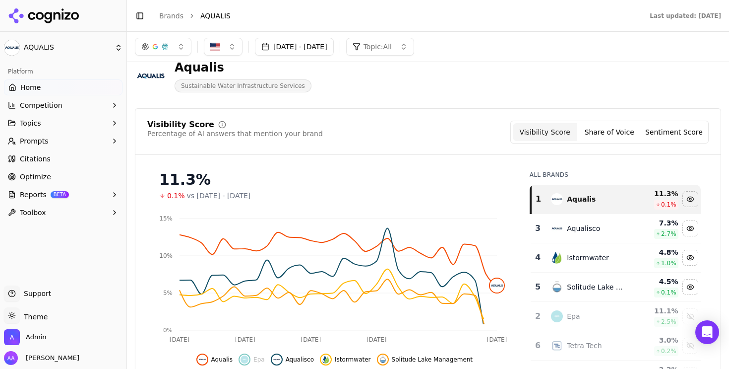
click at [596, 257] on div "Istormwater" at bounding box center [588, 257] width 42 height 10
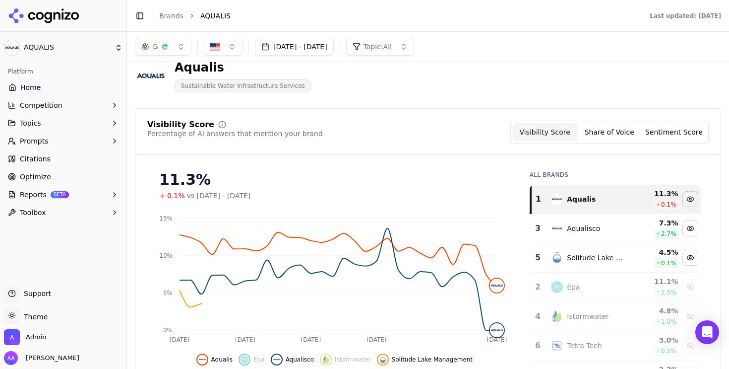
click at [600, 271] on td "Solitude Lake Management" at bounding box center [589, 257] width 88 height 29
click at [573, 233] on div "Aqualisco" at bounding box center [589, 228] width 76 height 12
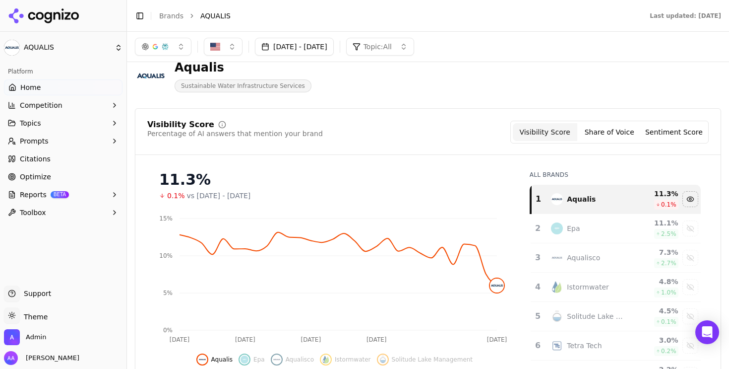
click at [574, 248] on td "Aqualisco" at bounding box center [589, 257] width 88 height 29
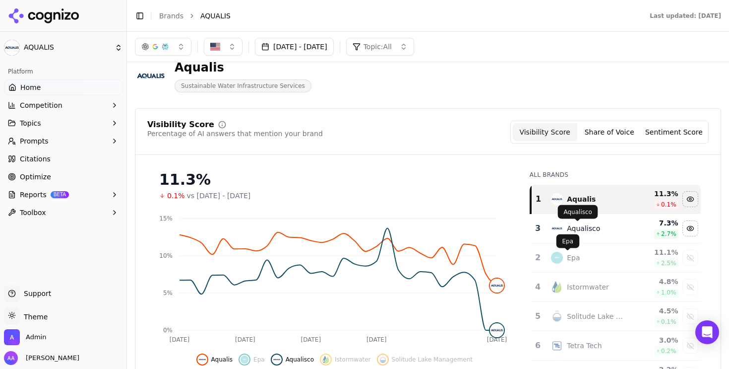
click at [573, 226] on div "Aqualisco" at bounding box center [583, 228] width 33 height 10
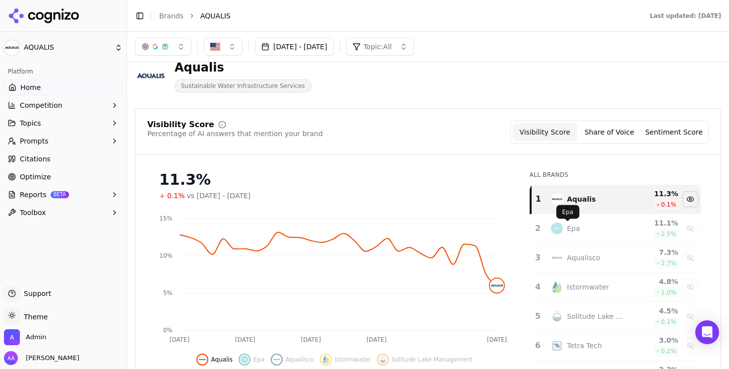
click at [573, 227] on div "Epa" at bounding box center [573, 228] width 13 height 10
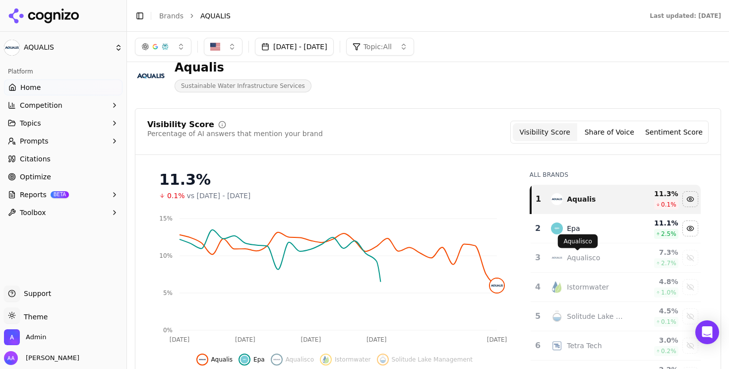
click at [586, 256] on div "Aqualisco" at bounding box center [583, 257] width 33 height 10
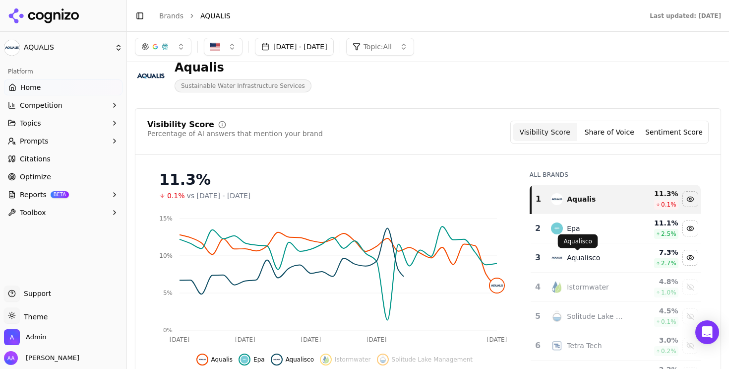
click at [583, 257] on div "Aqualisco" at bounding box center [583, 257] width 33 height 10
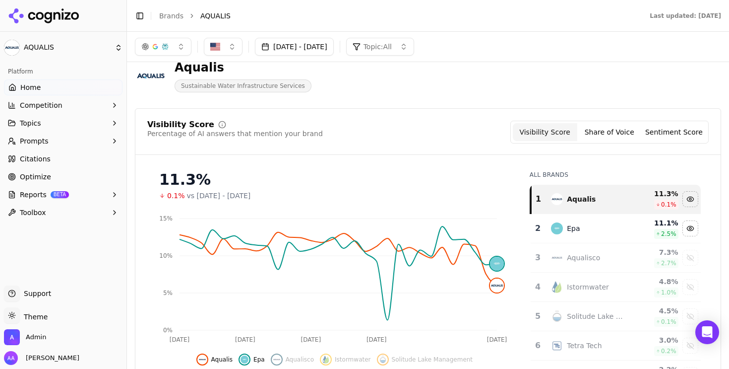
click at [588, 289] on div "Istormwater" at bounding box center [588, 287] width 42 height 10
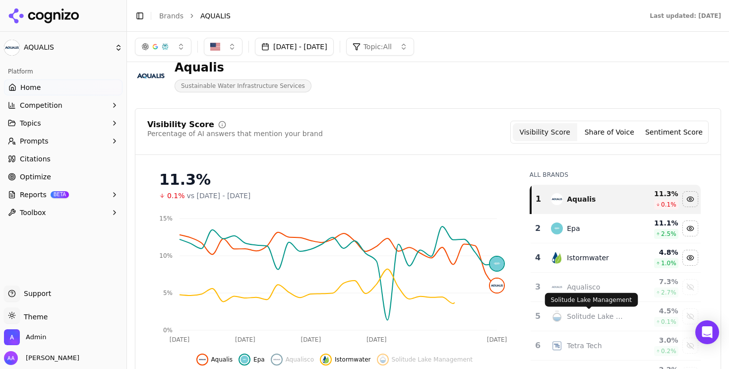
click at [582, 293] on div "Solitude Lake Management Solitude Lake Management" at bounding box center [591, 300] width 93 height 14
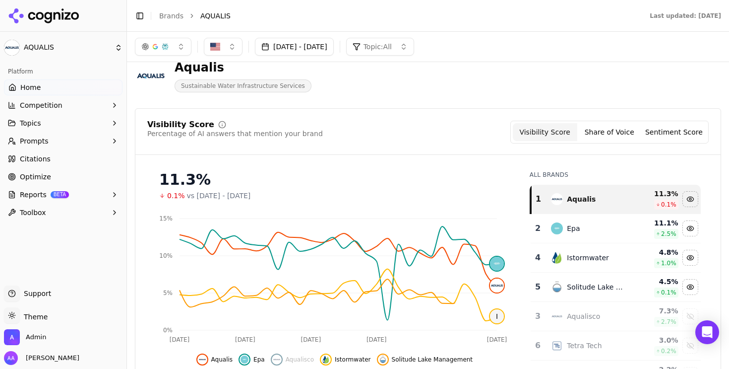
click at [305, 57] on div "[DATE] - [DATE] Topic: All" at bounding box center [428, 47] width 602 height 30
click at [305, 52] on button "[DATE] - [DATE]" at bounding box center [294, 47] width 79 height 18
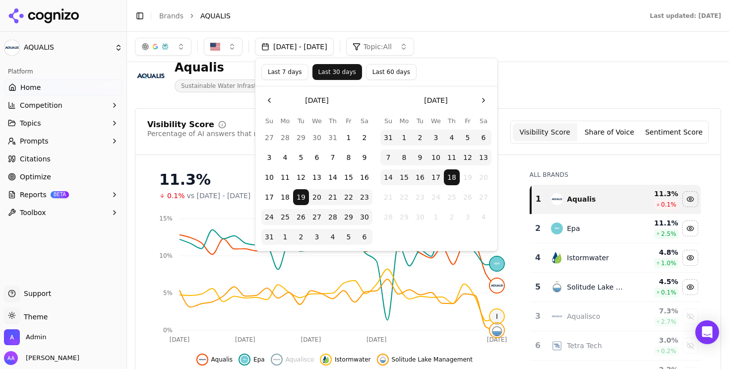
click at [283, 76] on button "Last 7 days" at bounding box center [284, 72] width 47 height 16
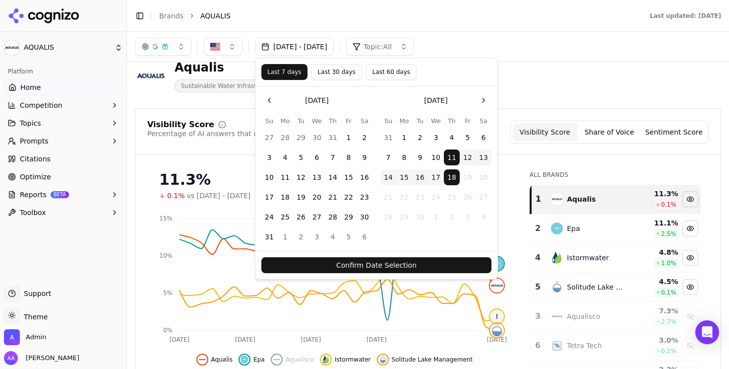
click at [433, 260] on button "Confirm Date Selection" at bounding box center [376, 265] width 230 height 16
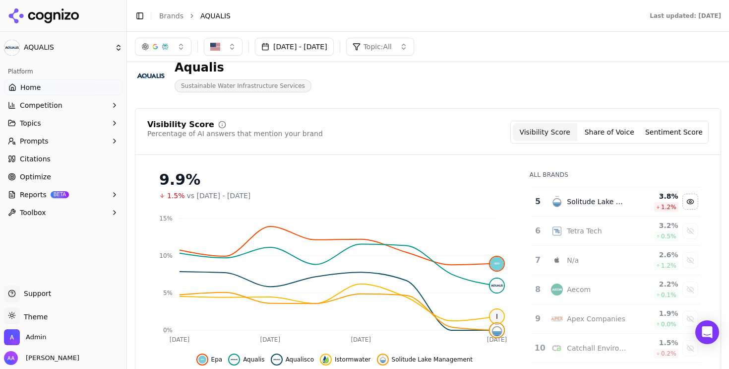
scroll to position [39, 0]
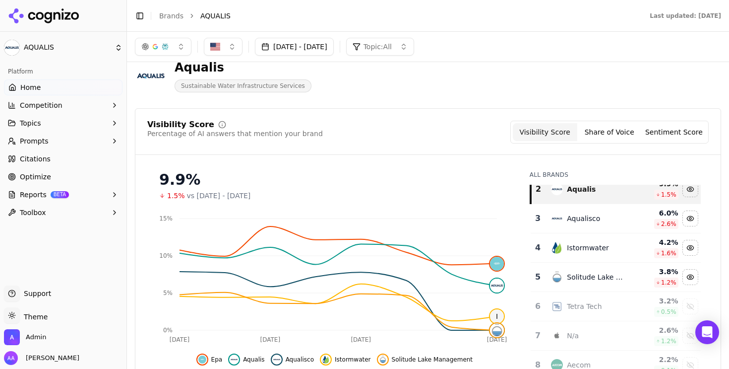
click at [84, 94] on link "Home" at bounding box center [63, 87] width 119 height 16
click at [175, 16] on link "Brands" at bounding box center [171, 16] width 24 height 8
click at [168, 14] on html "AQUALIS Platform Home Competition Topics Prompts Citations Optimize Reports BET…" at bounding box center [364, 184] width 729 height 369
click at [162, 18] on html "AQUALIS Platform Home Competition Topics Prompts Citations Optimize Reports BET…" at bounding box center [364, 184] width 729 height 369
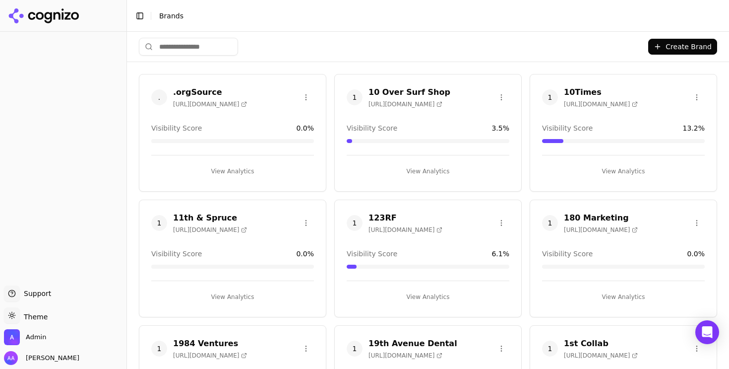
click at [194, 48] on input "search" at bounding box center [188, 47] width 99 height 18
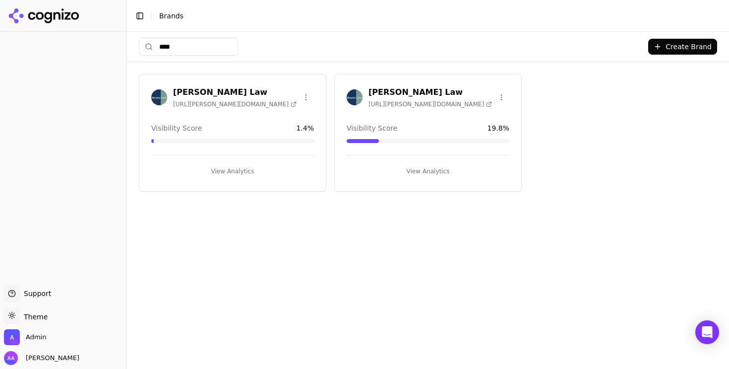
type input "****"
click at [354, 98] on img at bounding box center [355, 97] width 16 height 16
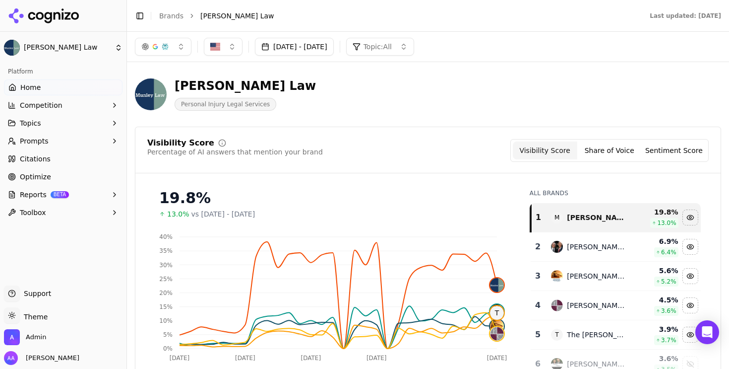
click at [68, 142] on button "Prompts" at bounding box center [63, 141] width 119 height 16
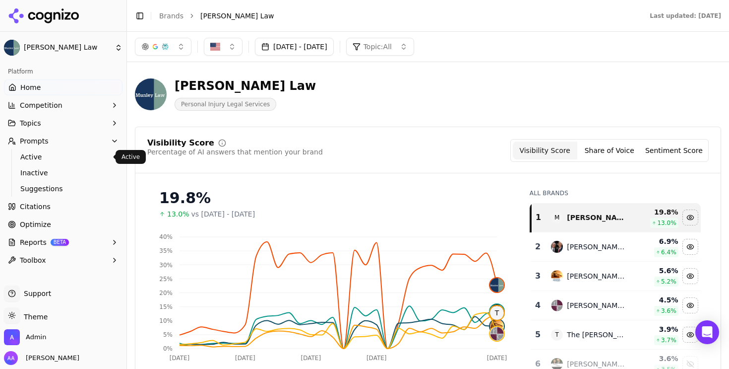
click at [64, 155] on span "Active" at bounding box center [63, 157] width 86 height 10
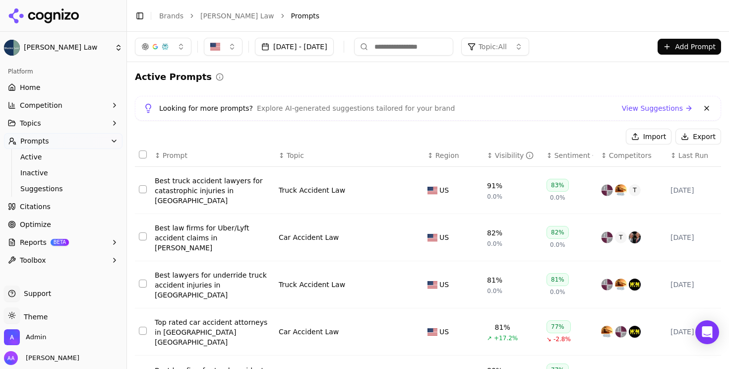
click at [705, 107] on button at bounding box center [707, 108] width 12 height 12
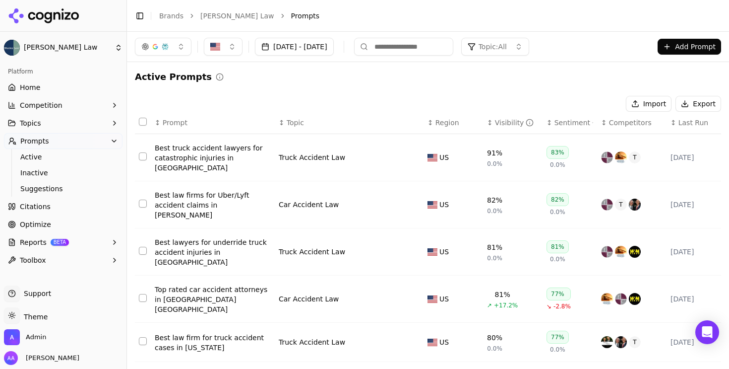
click at [692, 131] on th "↕ Last Run" at bounding box center [694, 123] width 55 height 22
click at [691, 125] on span "Last Run" at bounding box center [694, 123] width 30 height 10
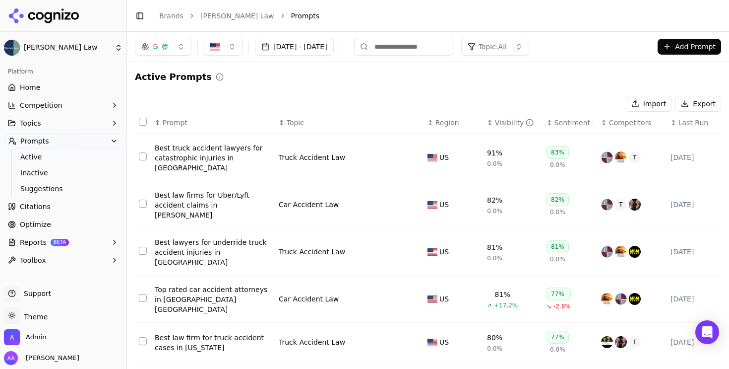
click at [691, 125] on span "Last Run" at bounding box center [694, 123] width 30 height 10
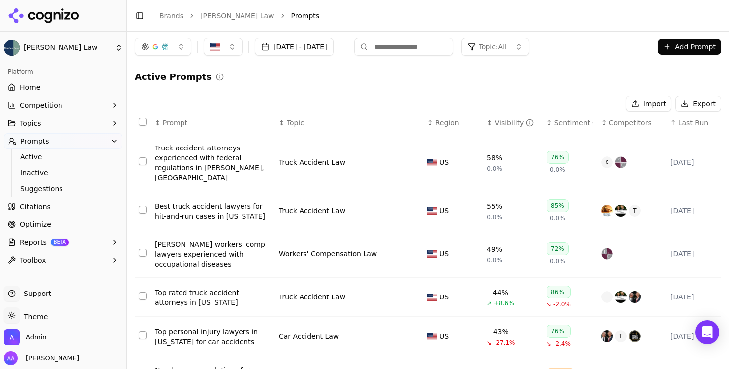
click at [43, 82] on link "Home" at bounding box center [63, 87] width 119 height 16
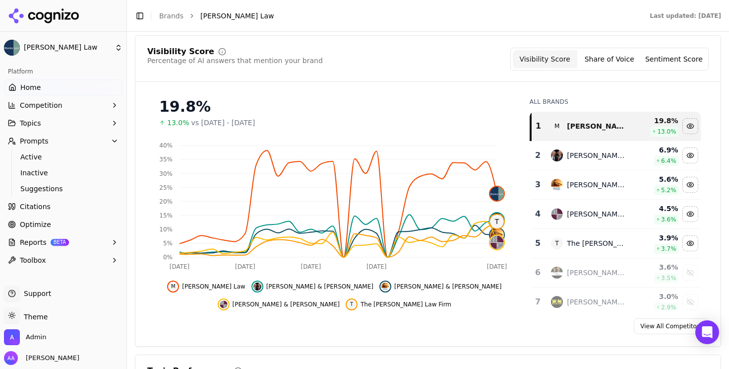
click at [50, 103] on span "Competition" at bounding box center [41, 105] width 43 height 10
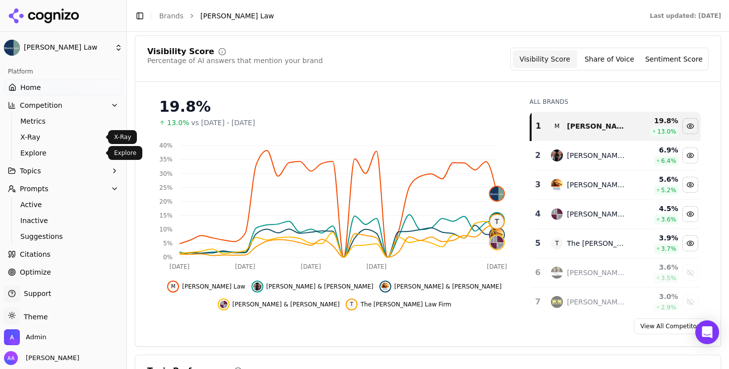
click at [57, 149] on span "Explore" at bounding box center [63, 153] width 86 height 10
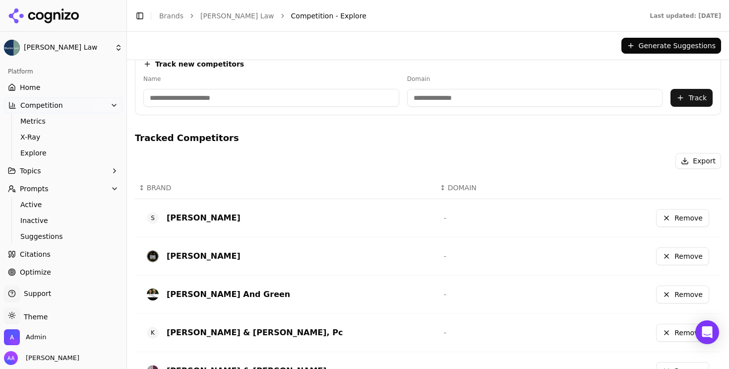
scroll to position [139, 0]
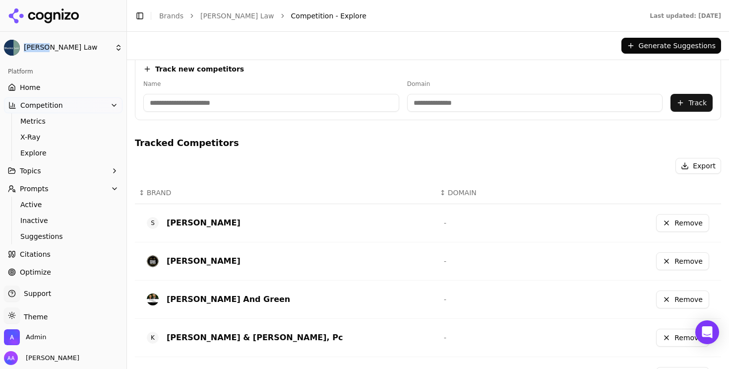
click at [61, 91] on link "Home" at bounding box center [63, 87] width 119 height 16
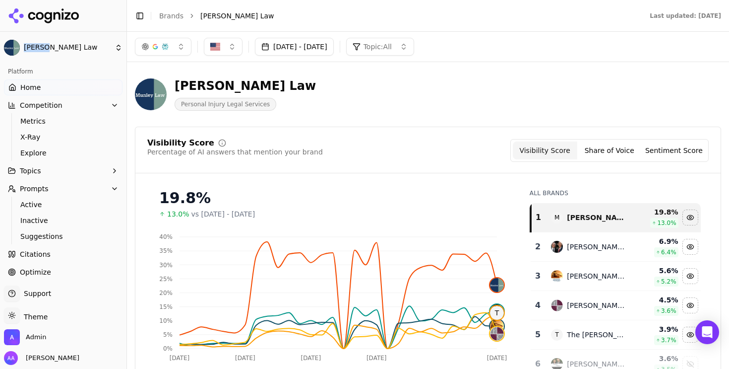
click at [310, 53] on button "[DATE] - [DATE]" at bounding box center [294, 47] width 79 height 18
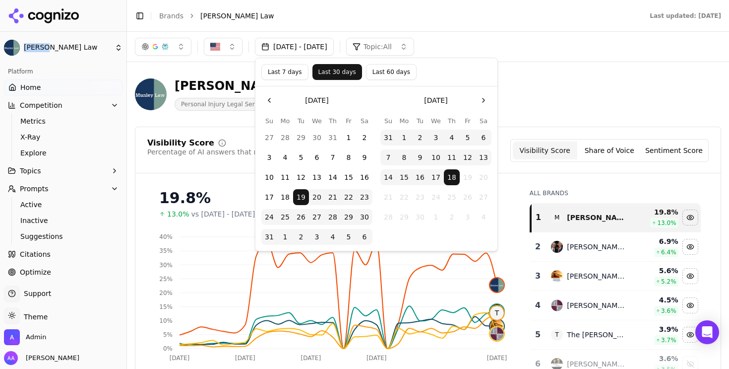
click at [287, 70] on button "Last 7 days" at bounding box center [284, 72] width 47 height 16
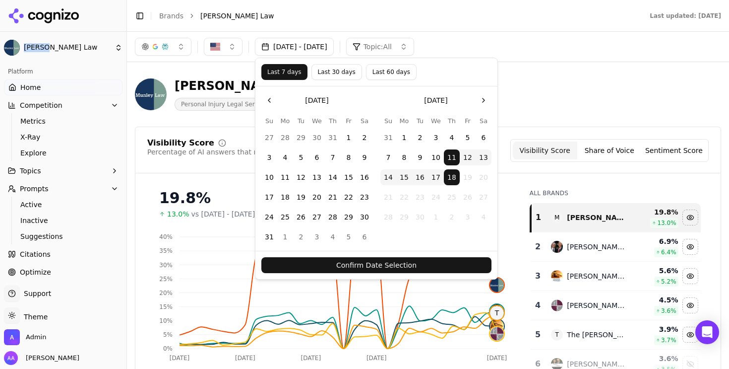
click at [442, 262] on button "Confirm Date Selection" at bounding box center [376, 265] width 230 height 16
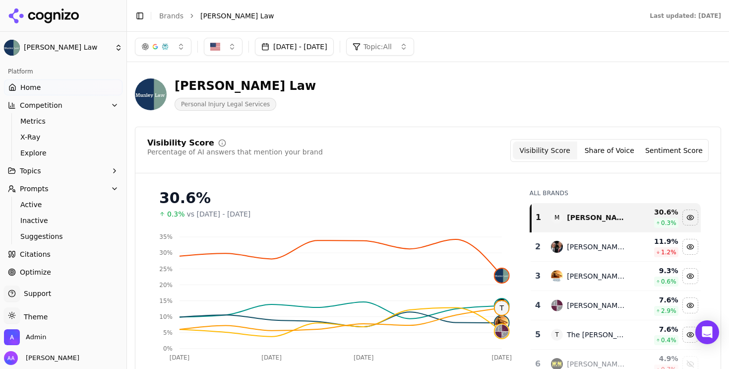
click at [477, 232] on icon "[DATE] Sep [DATE] Sep 17 0% 5% 10% 15% 20% 25% 30% 35% T" at bounding box center [334, 296] width 375 height 139
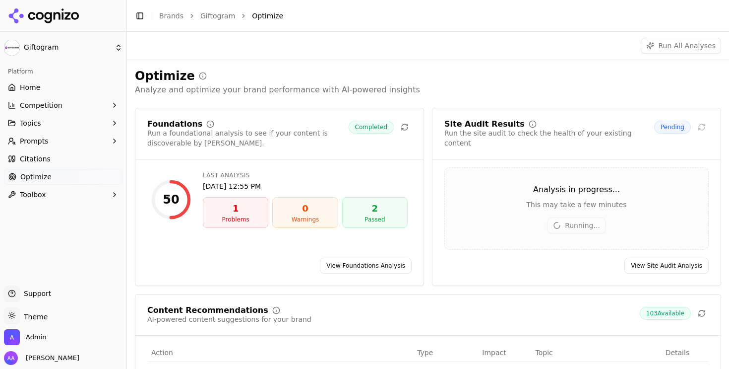
click at [65, 22] on icon at bounding box center [44, 15] width 72 height 15
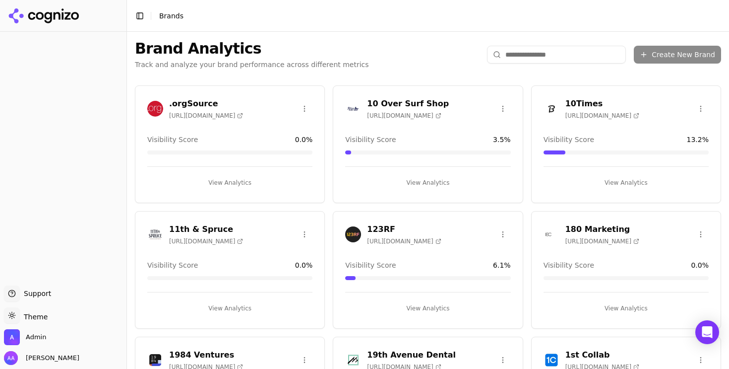
click at [560, 54] on input "search" at bounding box center [556, 55] width 139 height 18
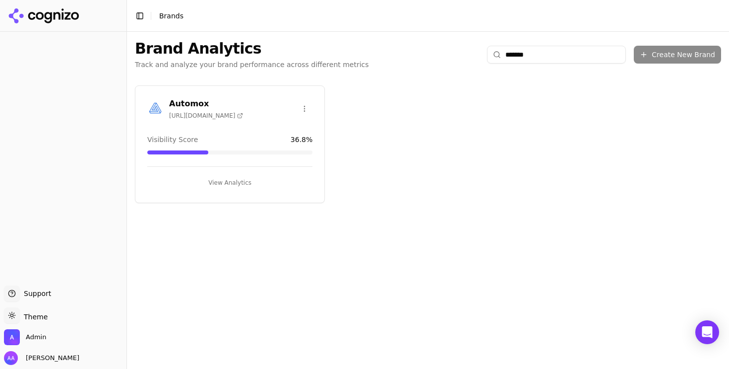
type input "*******"
click at [155, 103] on img at bounding box center [155, 109] width 16 height 16
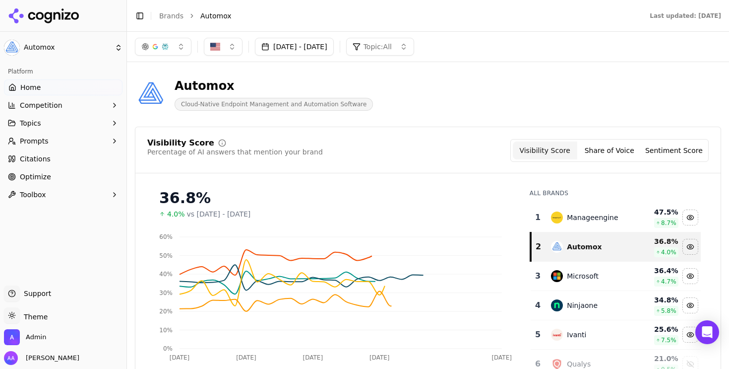
click at [44, 176] on span "Optimize" at bounding box center [35, 177] width 31 height 10
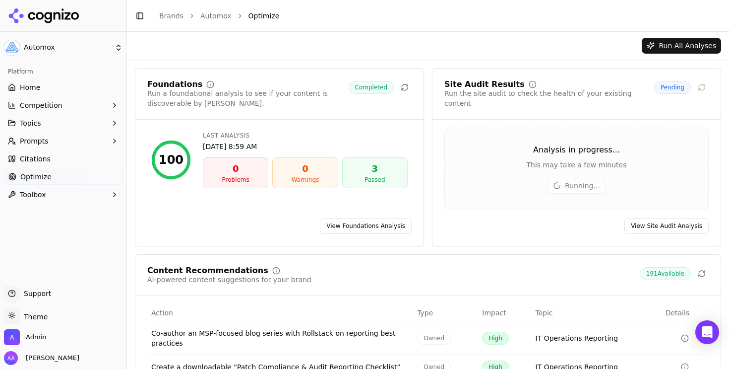
click at [65, 84] on link "Home" at bounding box center [63, 87] width 119 height 16
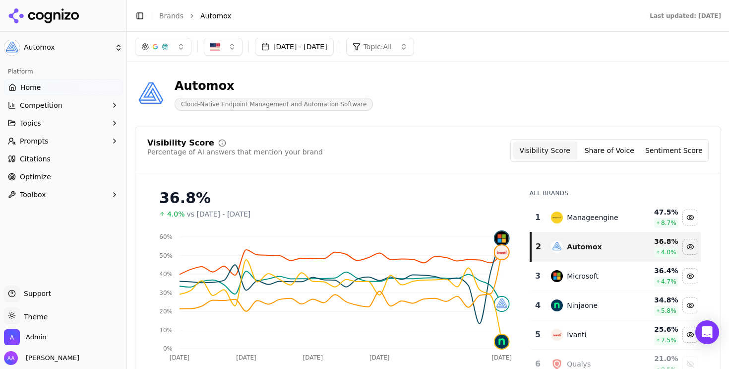
click at [63, 172] on link "Optimize" at bounding box center [63, 177] width 119 height 16
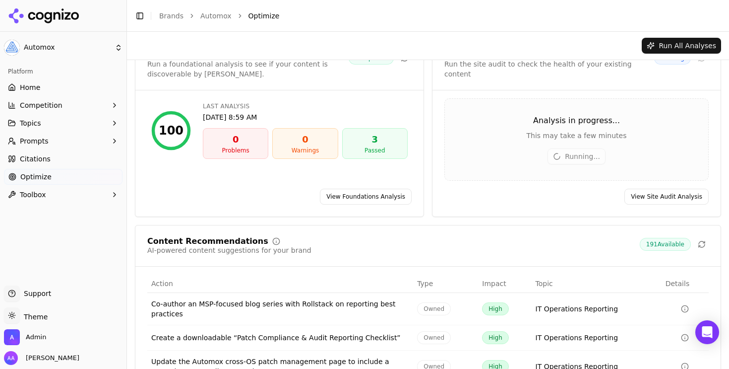
scroll to position [128, 0]
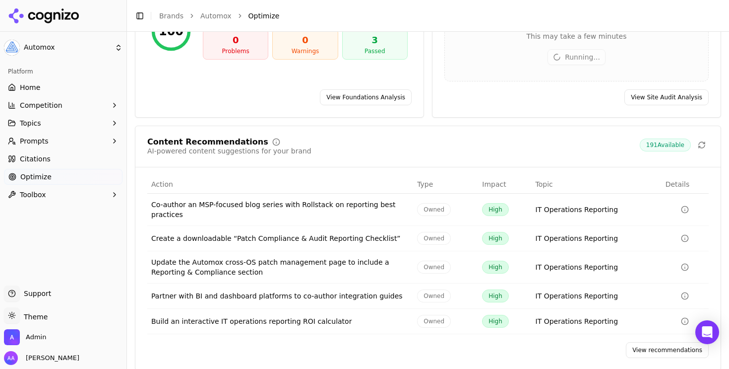
click at [660, 342] on link "View recommendations" at bounding box center [667, 350] width 83 height 16
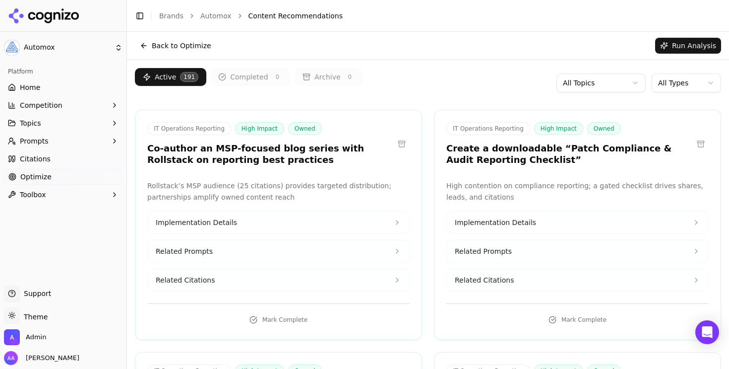
click at [684, 84] on html "Automox Platform Home Competition Topics Prompts Citations Optimize Toolbox Sup…" at bounding box center [364, 184] width 729 height 369
click at [43, 124] on button "Topics" at bounding box center [63, 123] width 119 height 16
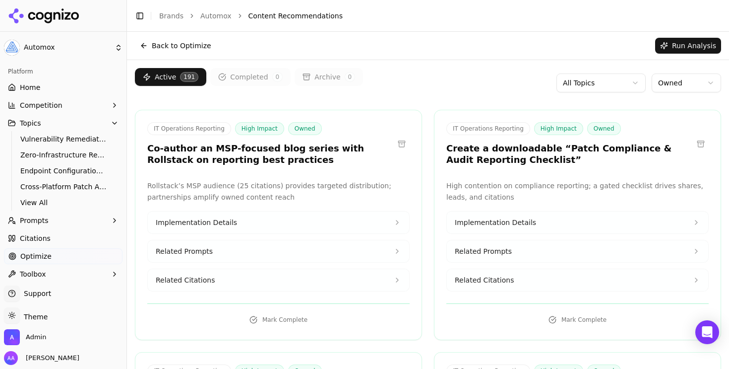
click at [55, 223] on button "Prompts" at bounding box center [63, 220] width 119 height 16
click at [61, 235] on span "Active" at bounding box center [63, 236] width 86 height 10
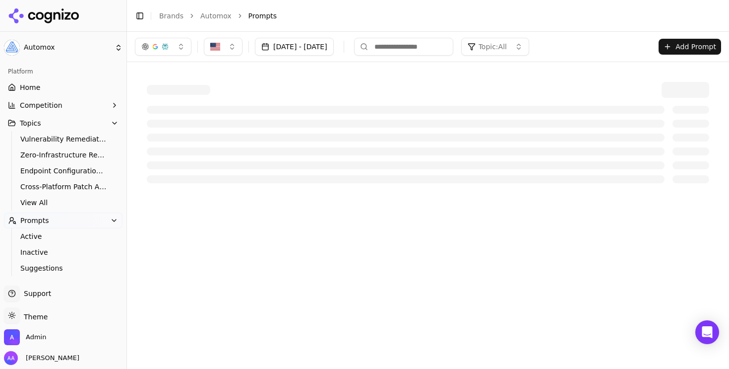
click at [453, 48] on input at bounding box center [403, 47] width 99 height 18
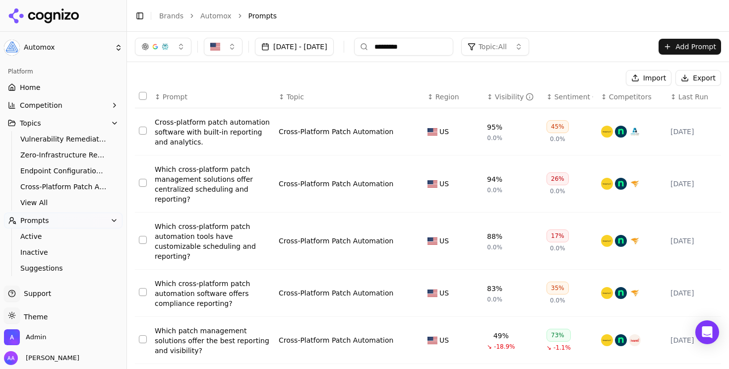
click at [453, 40] on input "*********" at bounding box center [403, 47] width 99 height 18
click at [453, 46] on input "*********" at bounding box center [403, 47] width 99 height 18
type input "*********"
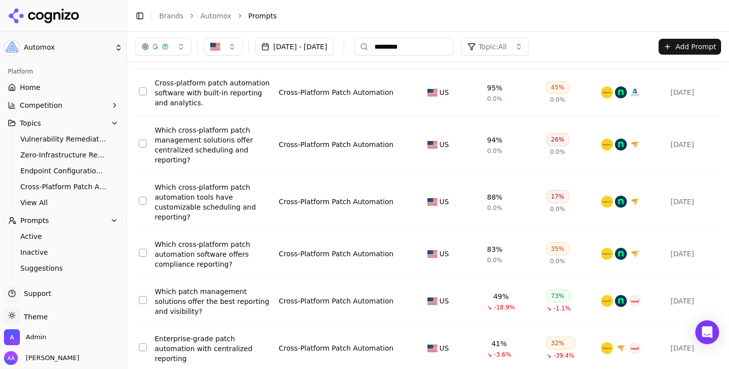
scroll to position [243, 0]
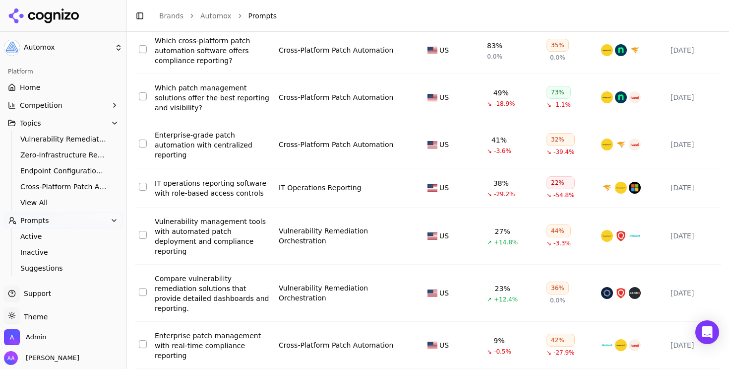
click at [276, 349] on html "Automox Platform Home Competition Topics Vulnerability Remediation Orchestratio…" at bounding box center [364, 184] width 729 height 369
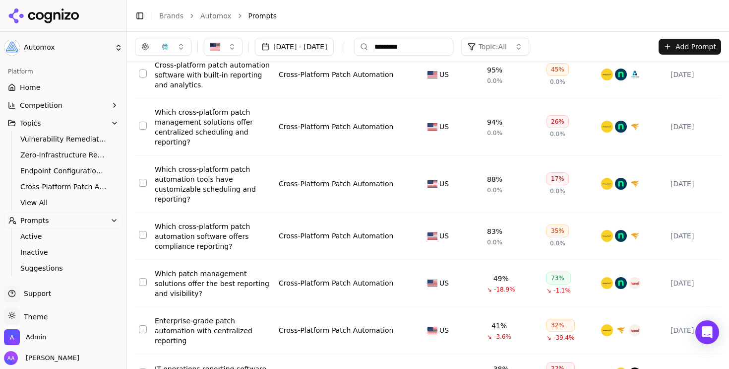
scroll to position [0, 0]
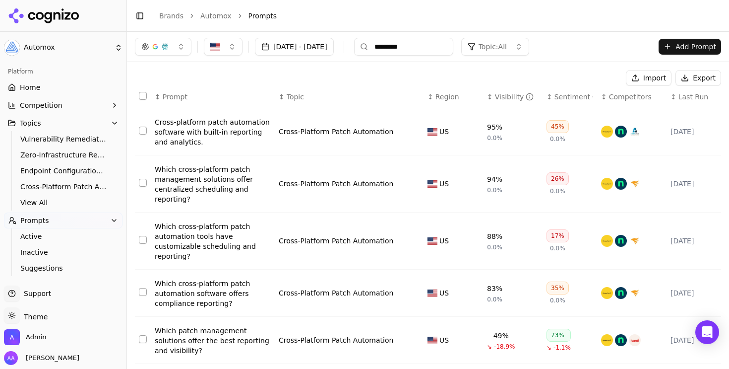
click at [473, 19] on li "Prompts" at bounding box center [475, 16] width 453 height 10
click at [507, 44] on span "Topic: All" at bounding box center [493, 47] width 28 height 10
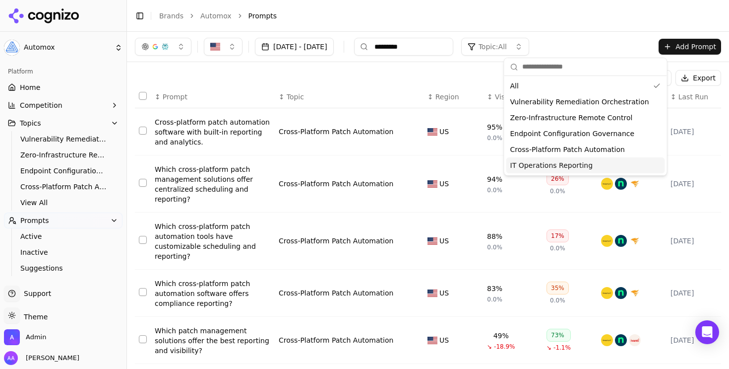
click at [557, 167] on span "IT Operations Reporting" at bounding box center [551, 165] width 83 height 10
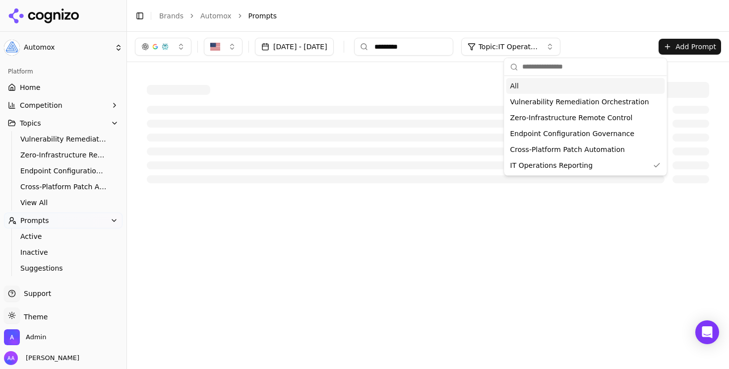
click at [551, 27] on header "Toggle Sidebar Brands Automox Prompts" at bounding box center [428, 16] width 602 height 32
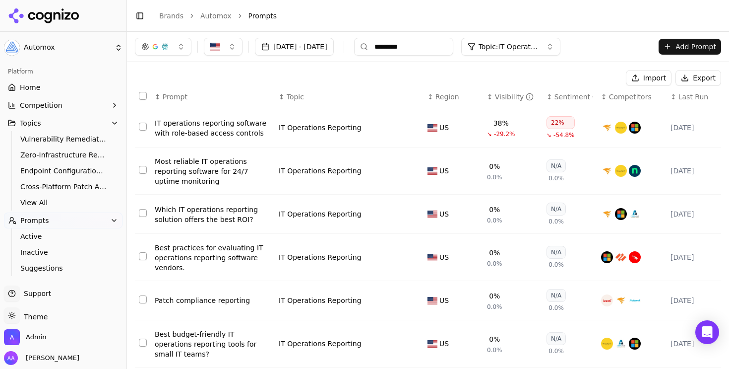
click at [538, 44] on span "Topic: IT Operations Reporting" at bounding box center [509, 47] width 60 height 10
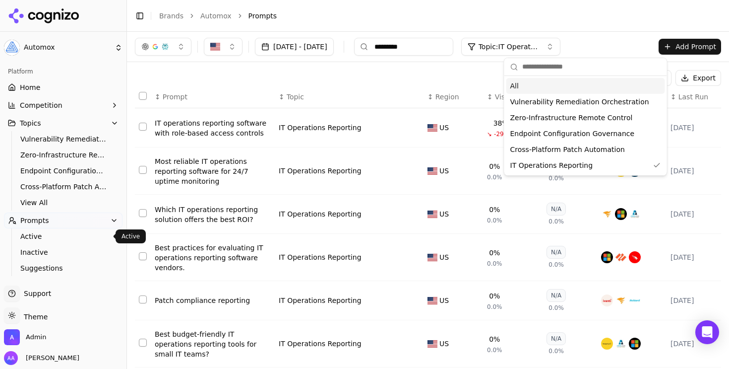
click at [67, 222] on button "Prompts" at bounding box center [63, 220] width 119 height 16
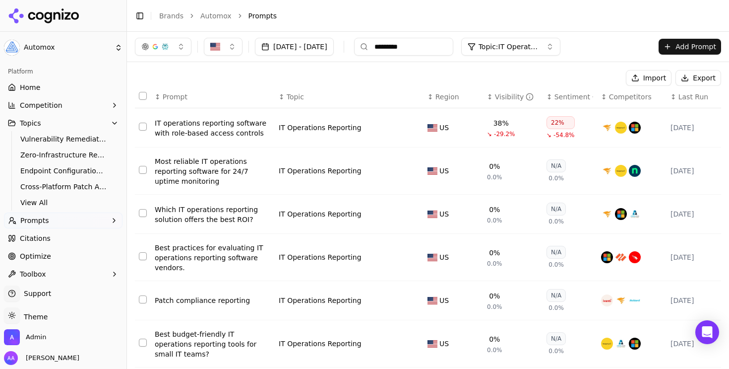
click at [63, 242] on link "Citations" at bounding box center [63, 238] width 119 height 16
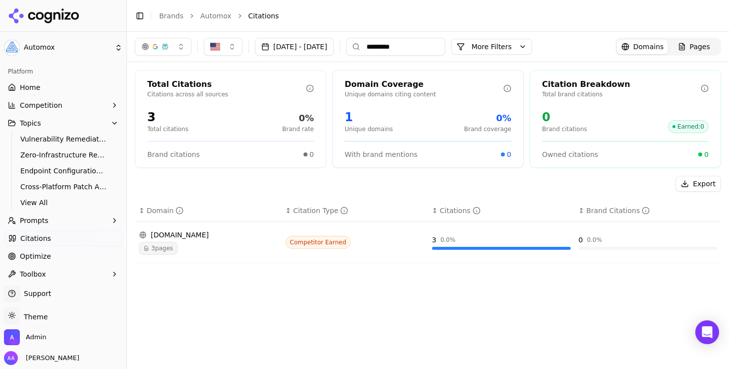
click at [445, 51] on input "*********" at bounding box center [395, 47] width 99 height 18
